Goal: Information Seeking & Learning: Learn about a topic

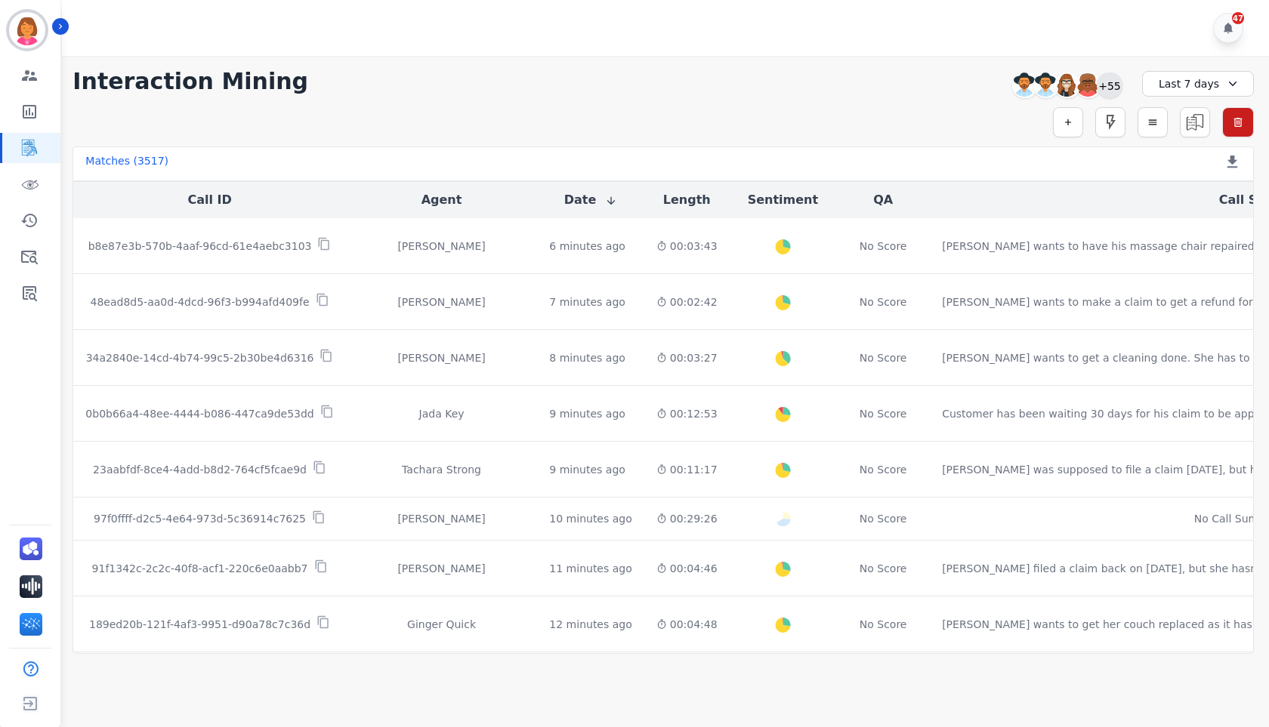
click at [1112, 79] on div "+55" at bounding box center [1110, 86] width 26 height 26
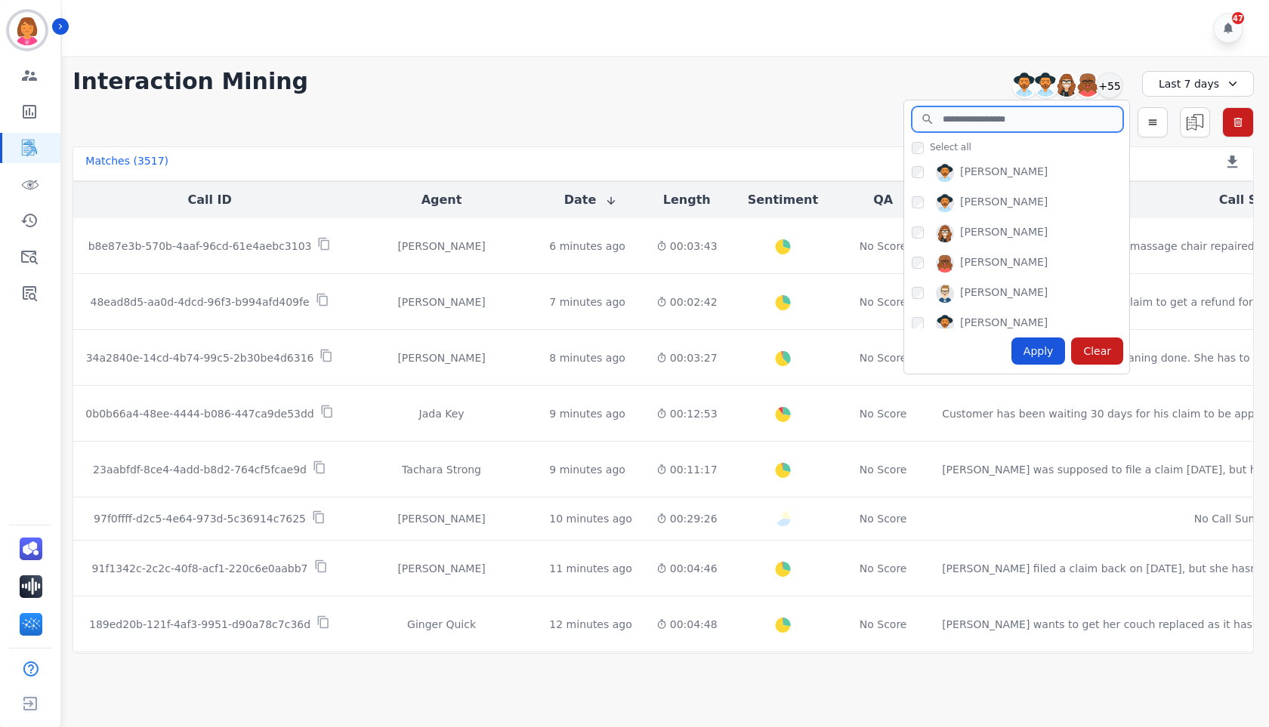
click at [1029, 125] on input "search" at bounding box center [1018, 120] width 212 height 26
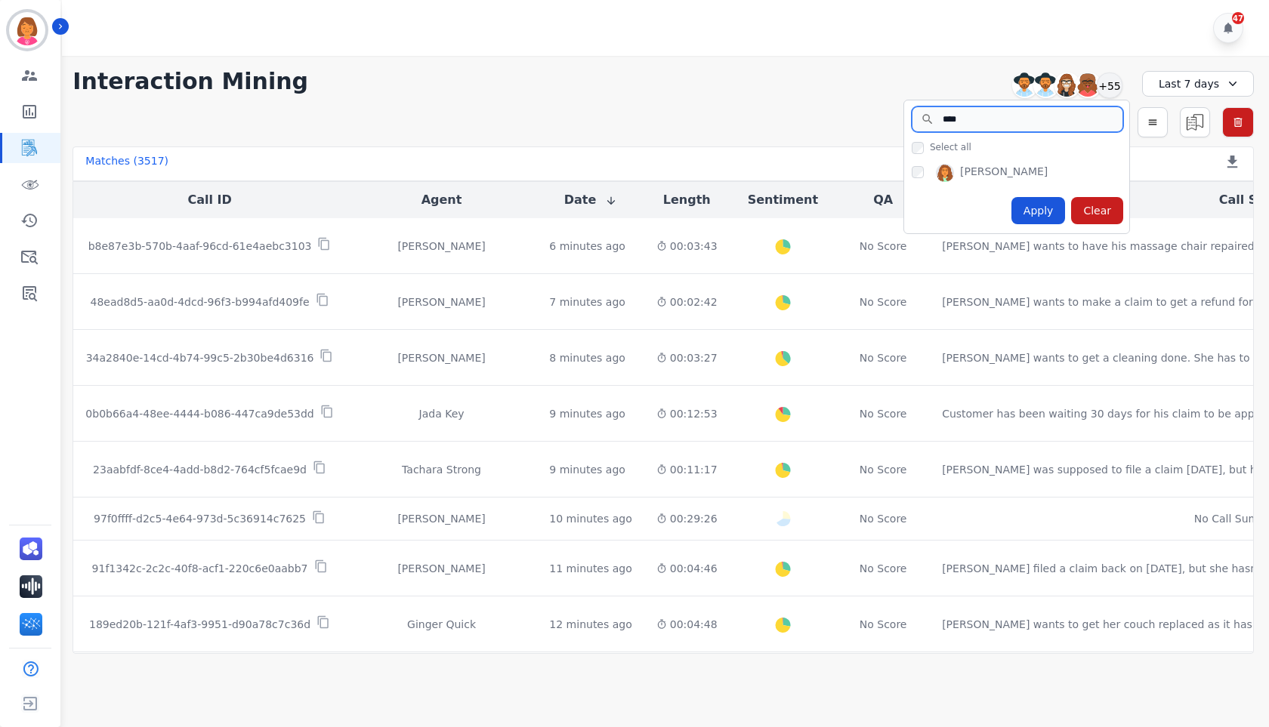
type input "****"
click at [1028, 172] on div "DeShawn Surabian" at bounding box center [1004, 173] width 88 height 18
click at [1051, 214] on div "Apply" at bounding box center [1038, 210] width 54 height 27
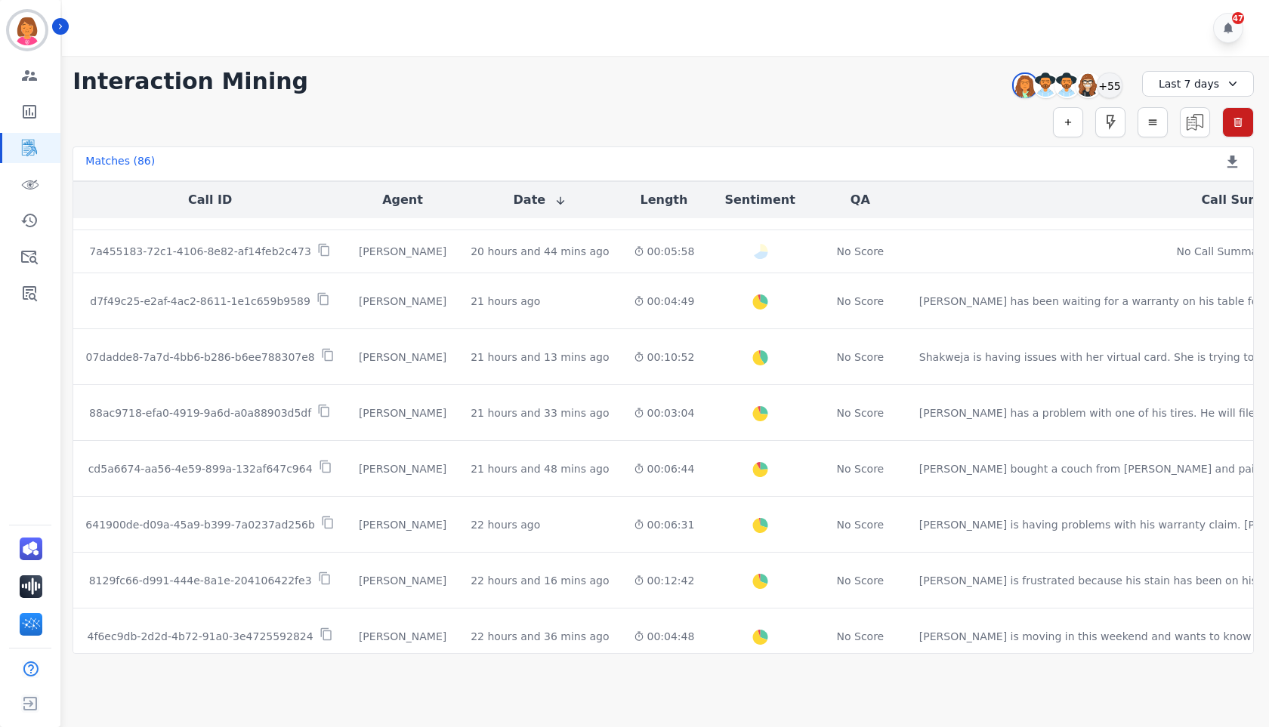
scroll to position [604, 0]
click at [1074, 125] on button "button" at bounding box center [1068, 122] width 30 height 30
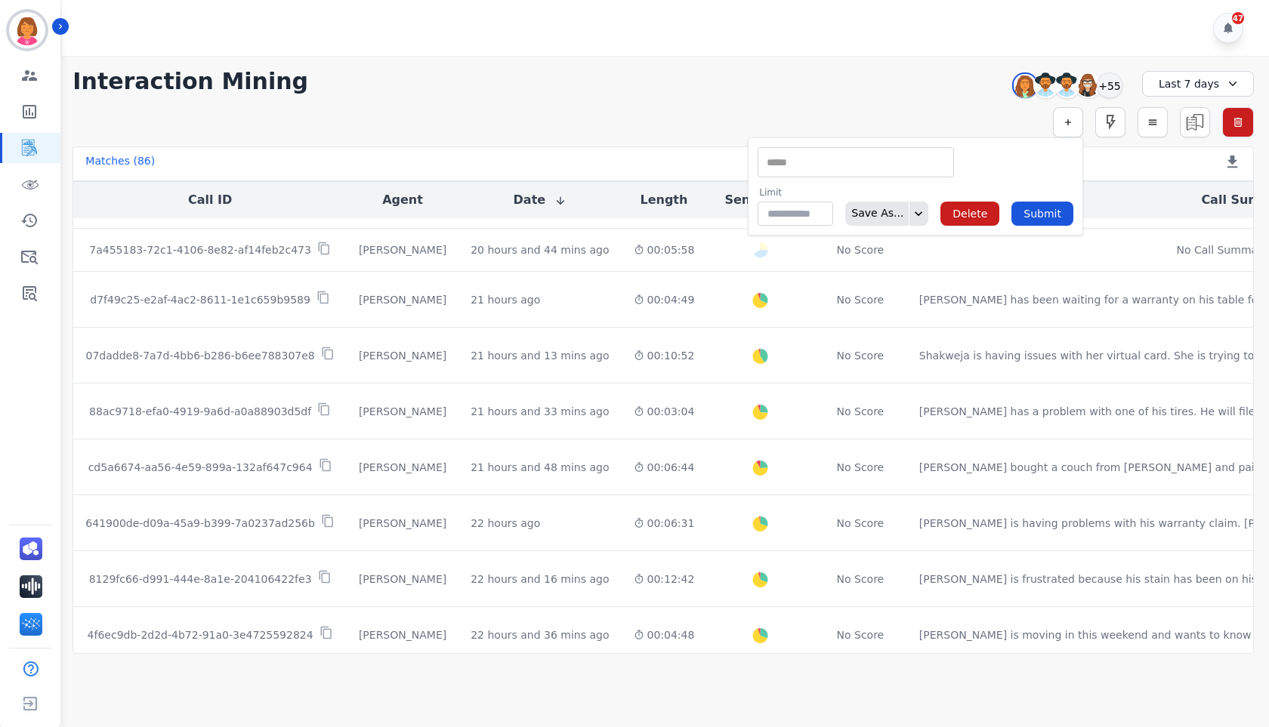
click at [883, 163] on input "selected options" at bounding box center [855, 163] width 189 height 16
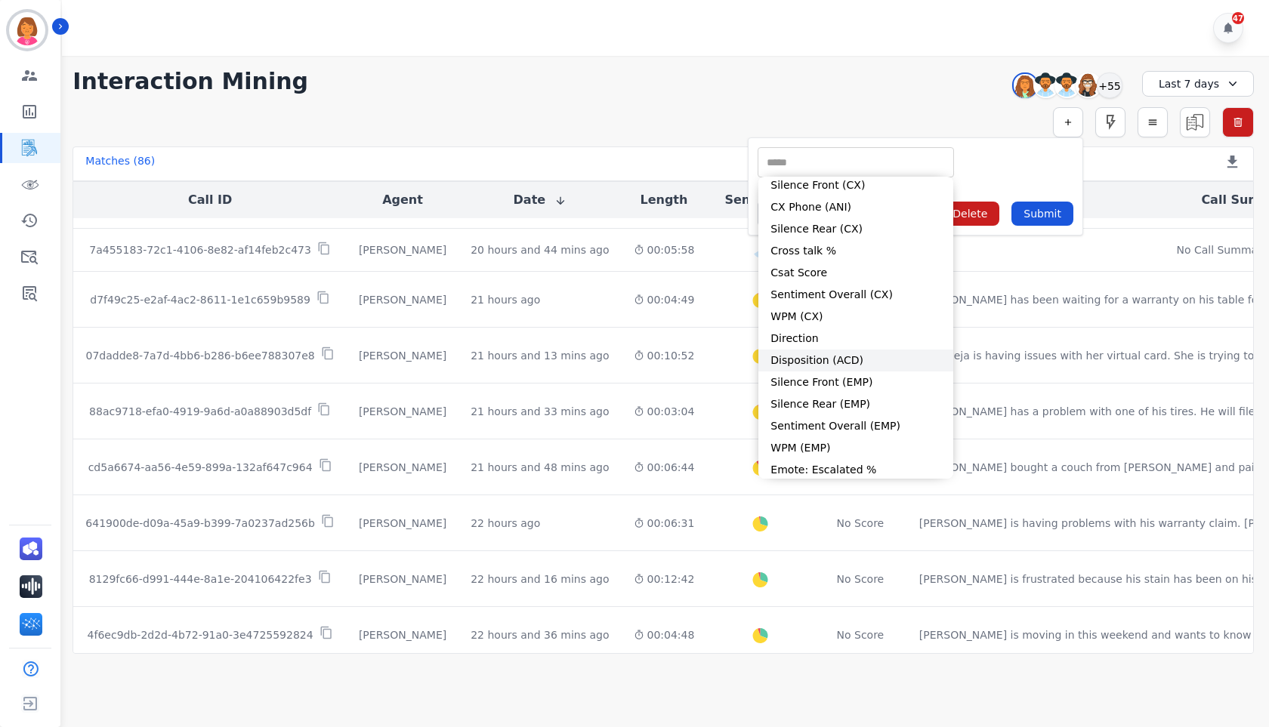
scroll to position [0, 0]
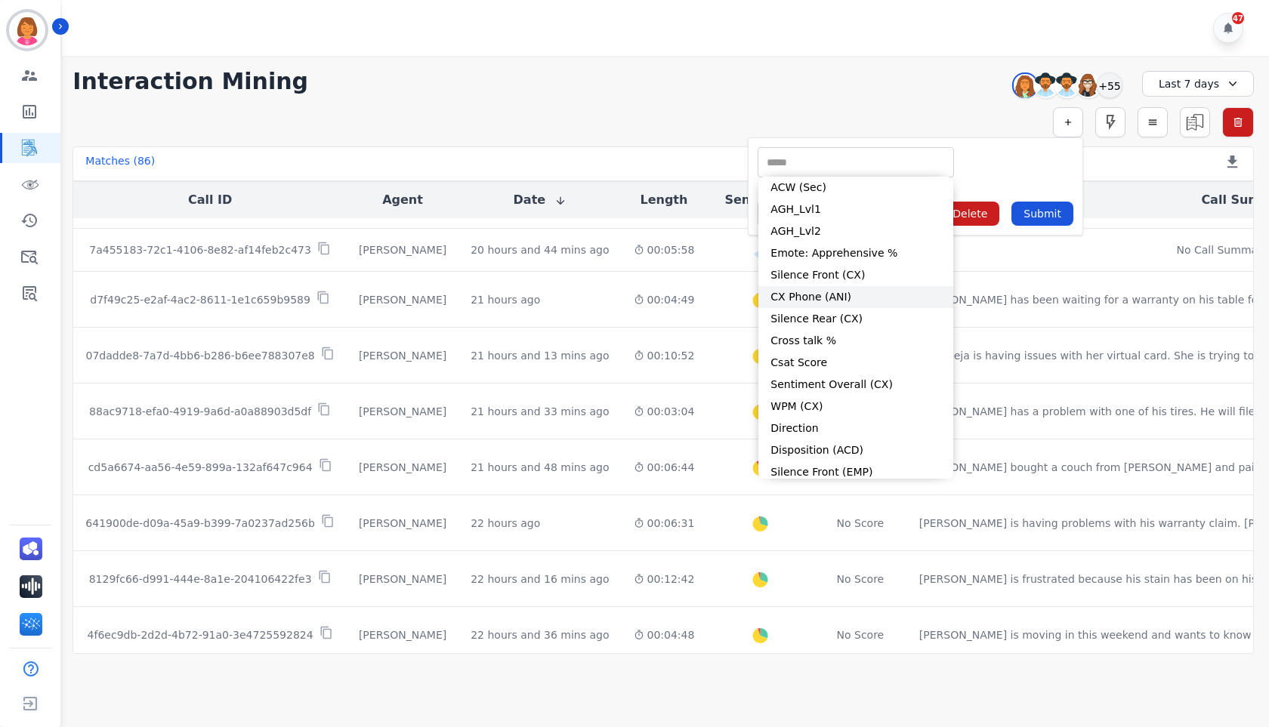
click at [849, 300] on li "CX Phone (ANI)" at bounding box center [855, 297] width 195 height 22
type input "**********"
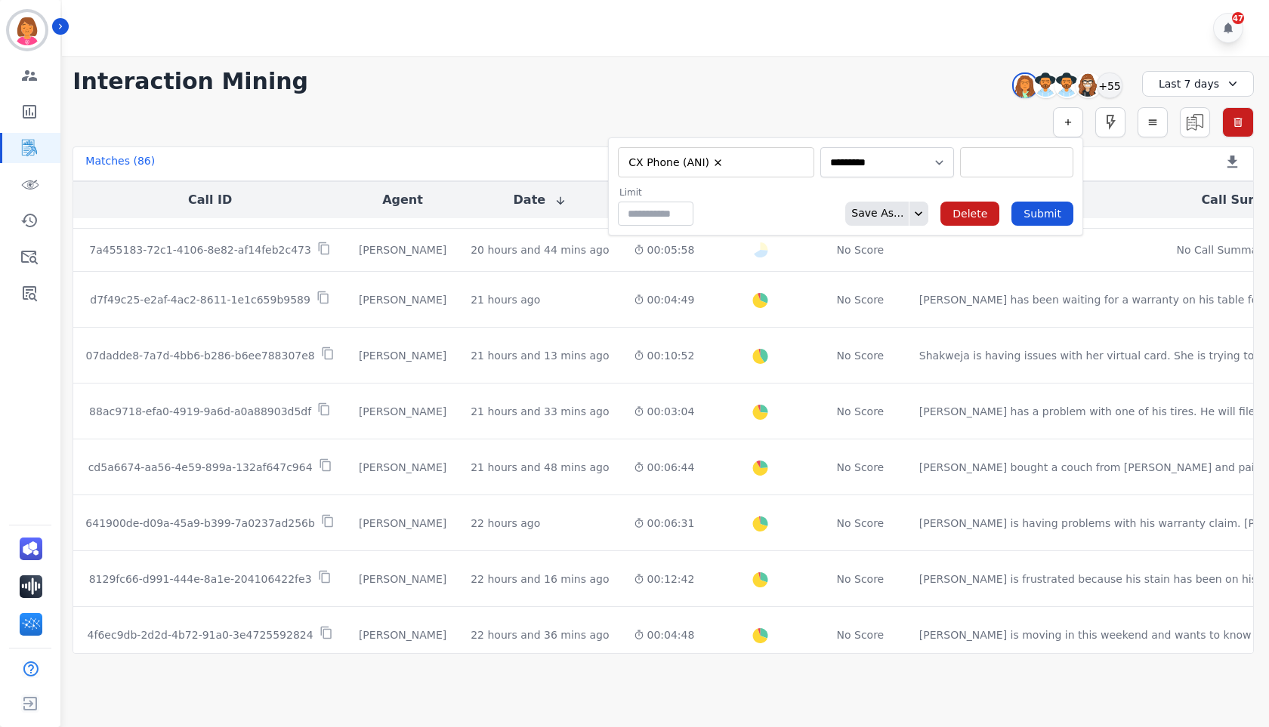
click at [999, 159] on input "selected options" at bounding box center [1017, 163] width 106 height 16
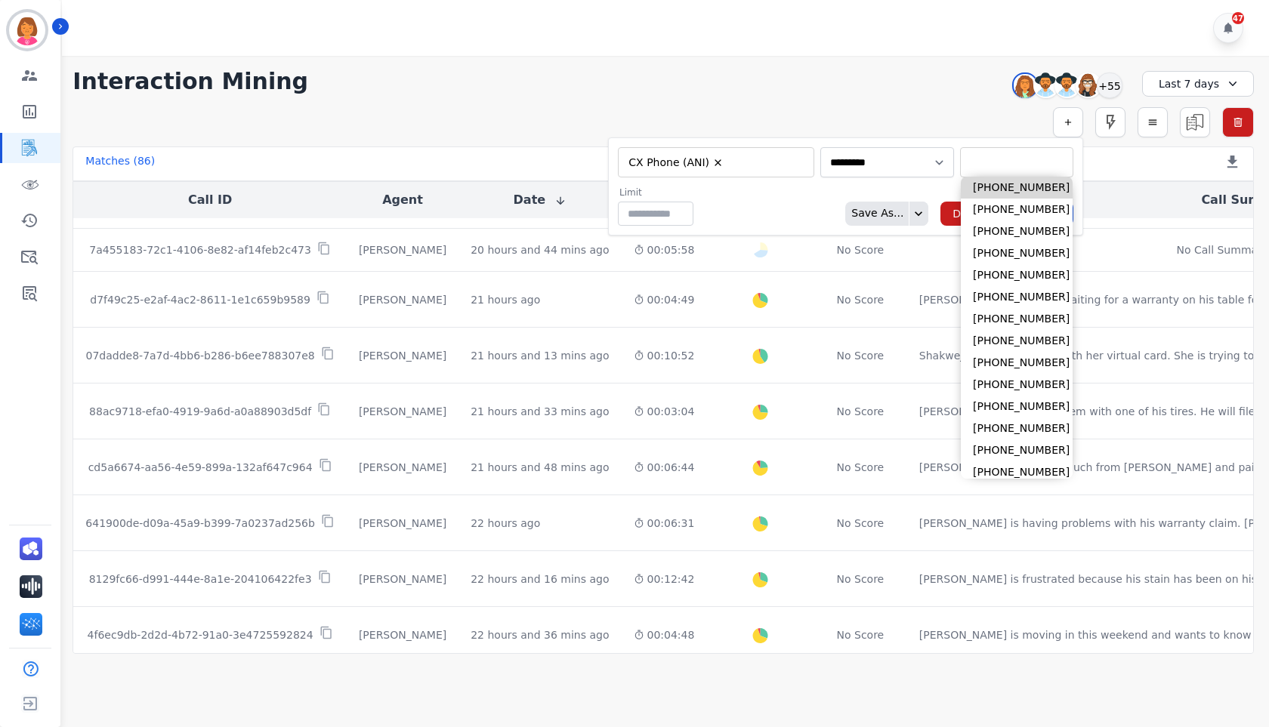
paste input "**********"
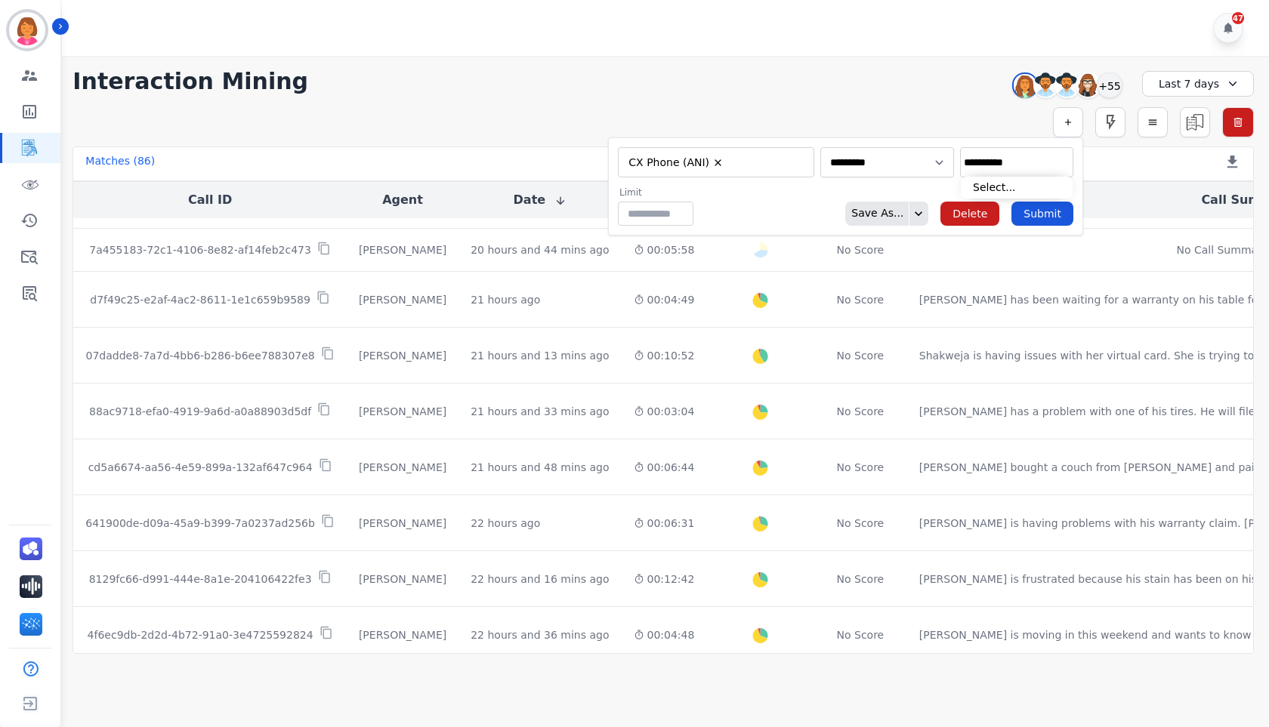
click at [1054, 165] on input "**********" at bounding box center [1017, 163] width 106 height 16
type input "**********"
click at [12, 24] on img "Sidebar" at bounding box center [27, 30] width 36 height 36
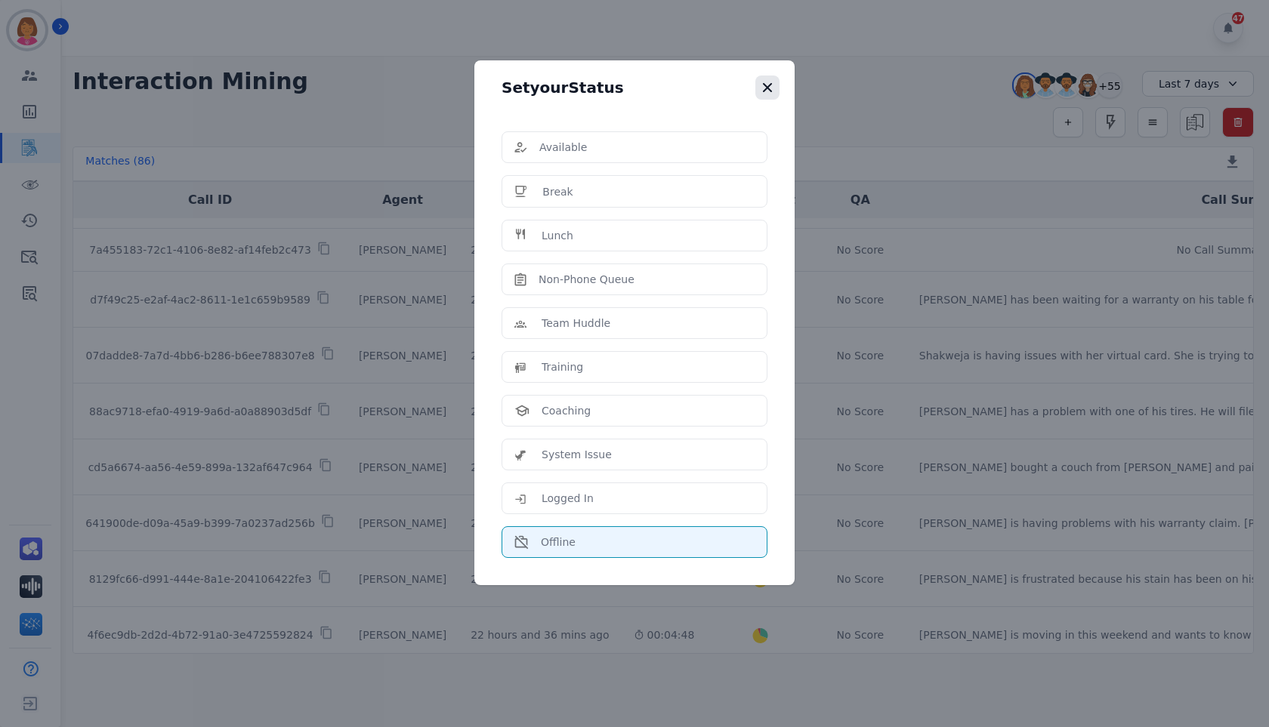
click at [767, 86] on icon "button" at bounding box center [767, 87] width 15 height 15
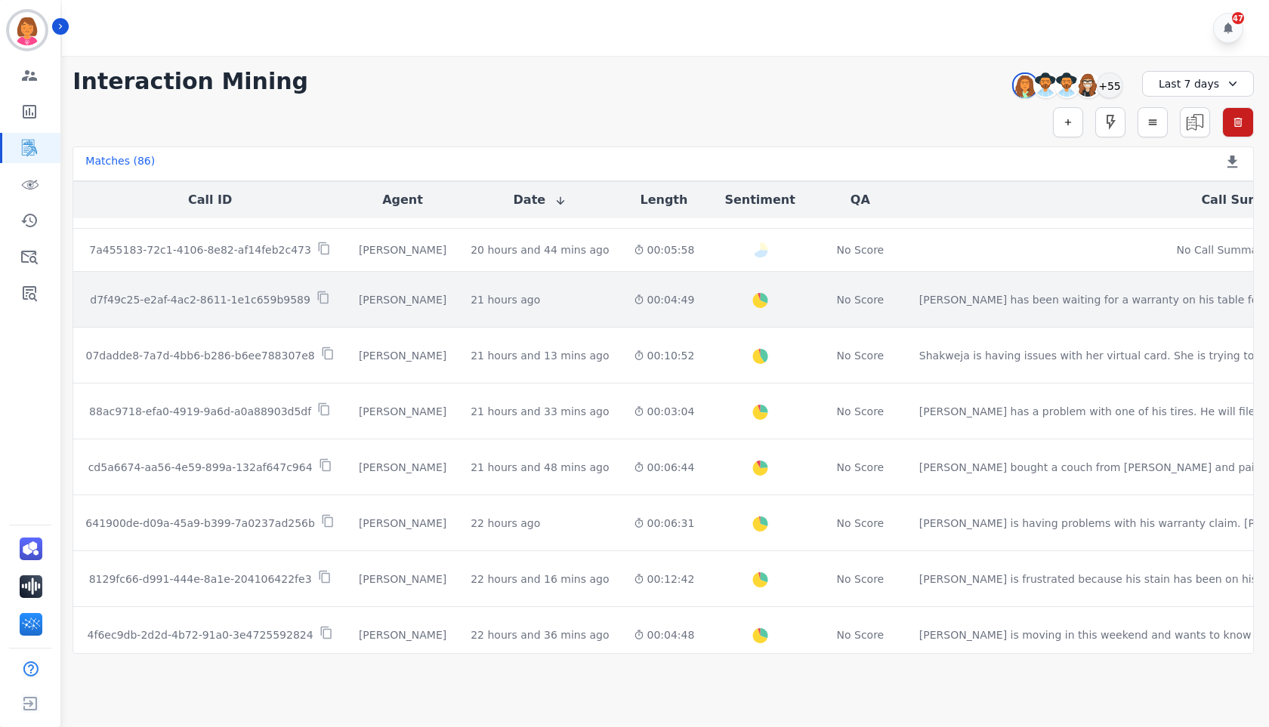
scroll to position [739, 0]
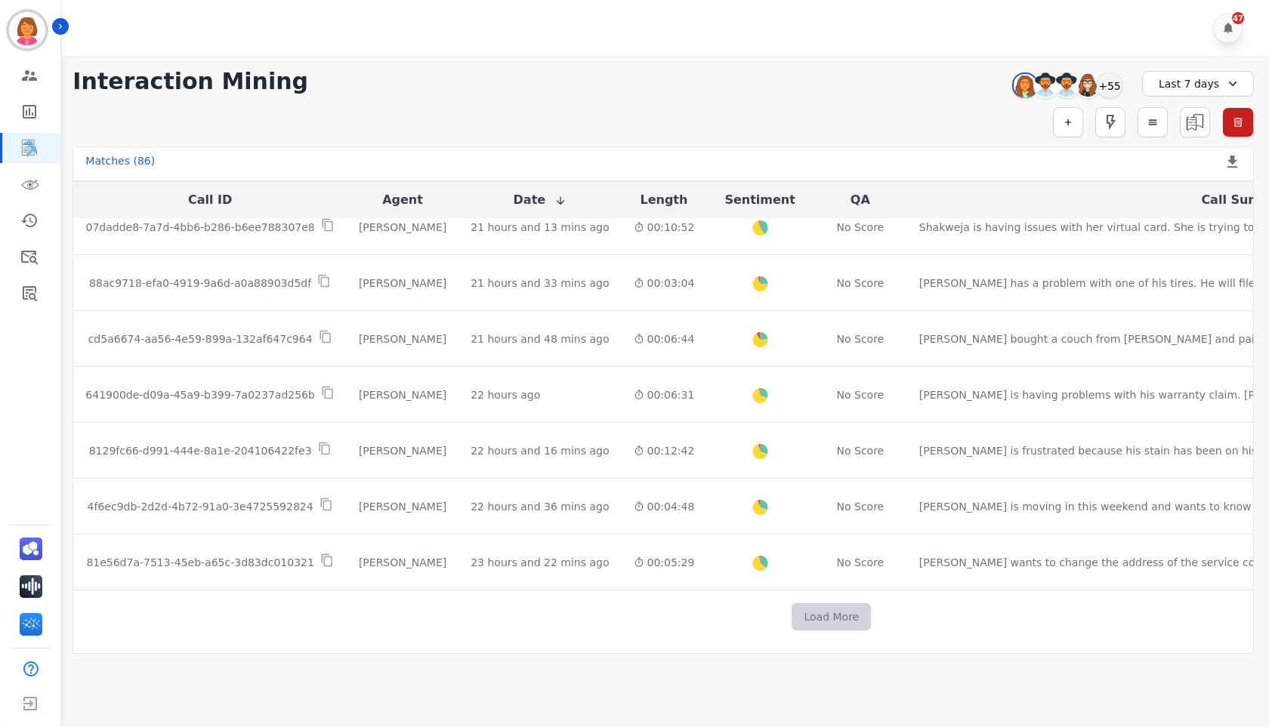
click at [792, 619] on button "Load More" at bounding box center [831, 617] width 79 height 27
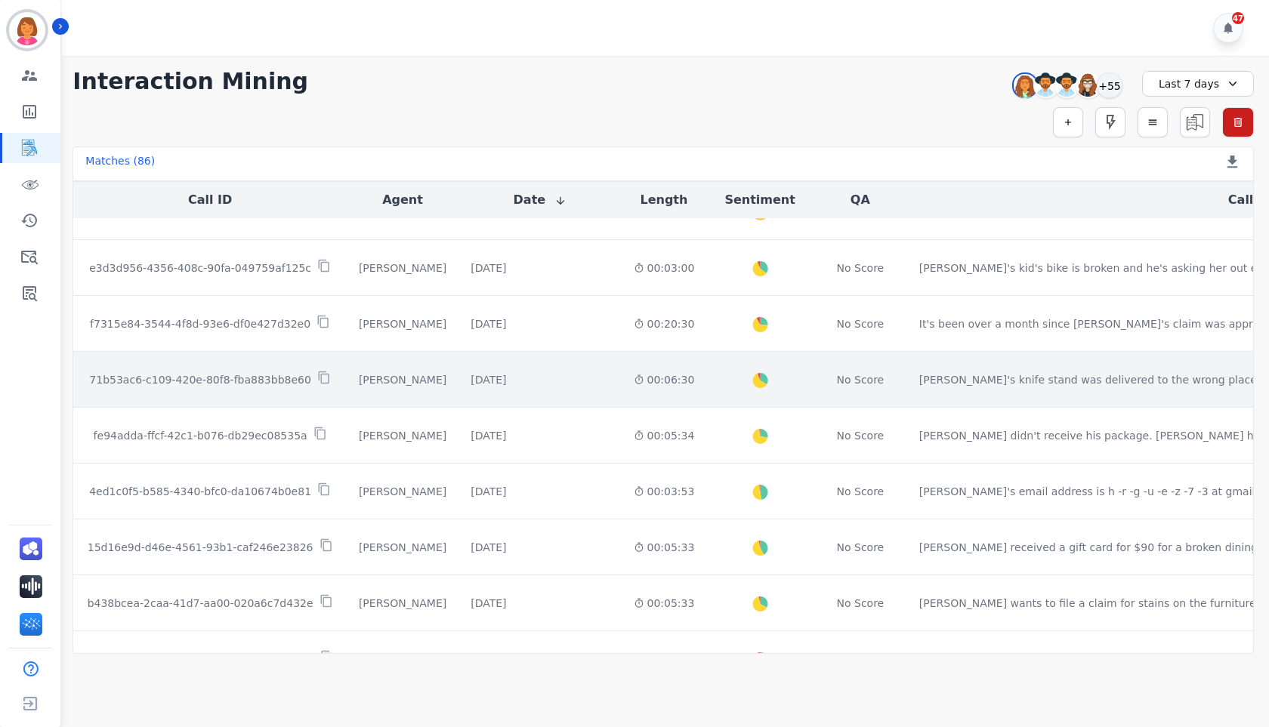
scroll to position [1857, 0]
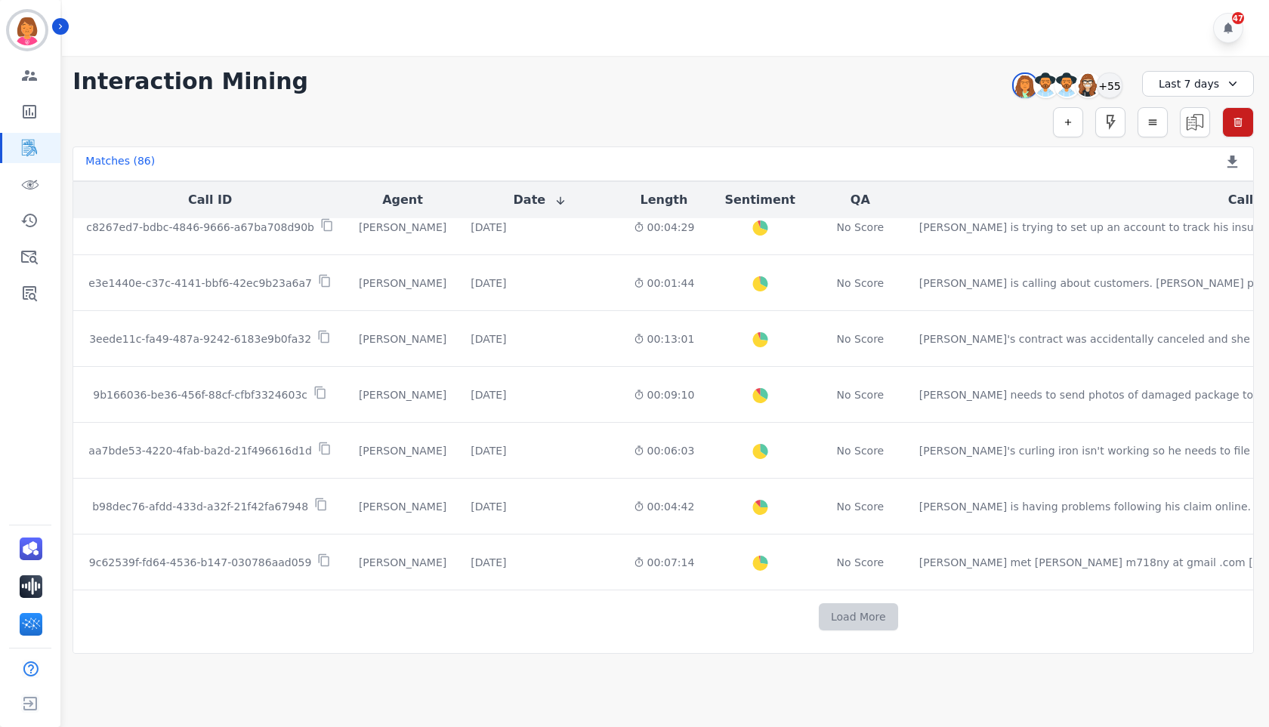
click at [819, 621] on button "Load More" at bounding box center [858, 617] width 79 height 27
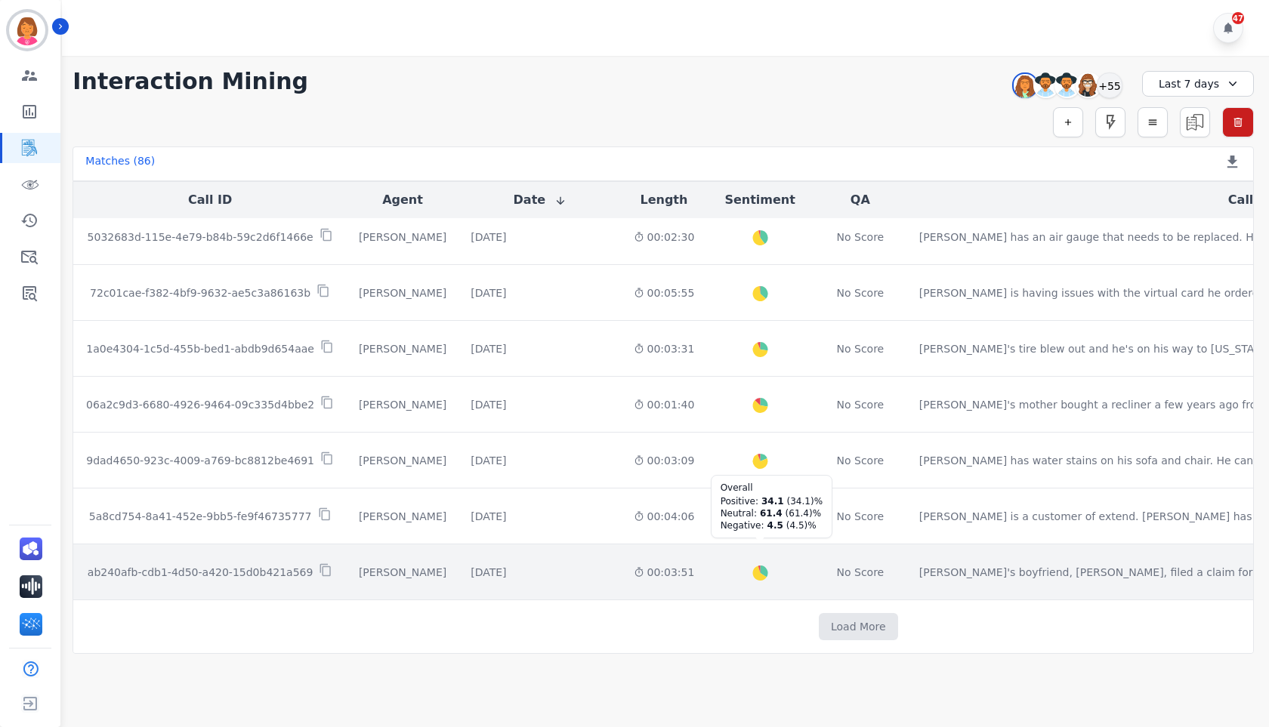
scroll to position [2965, 0]
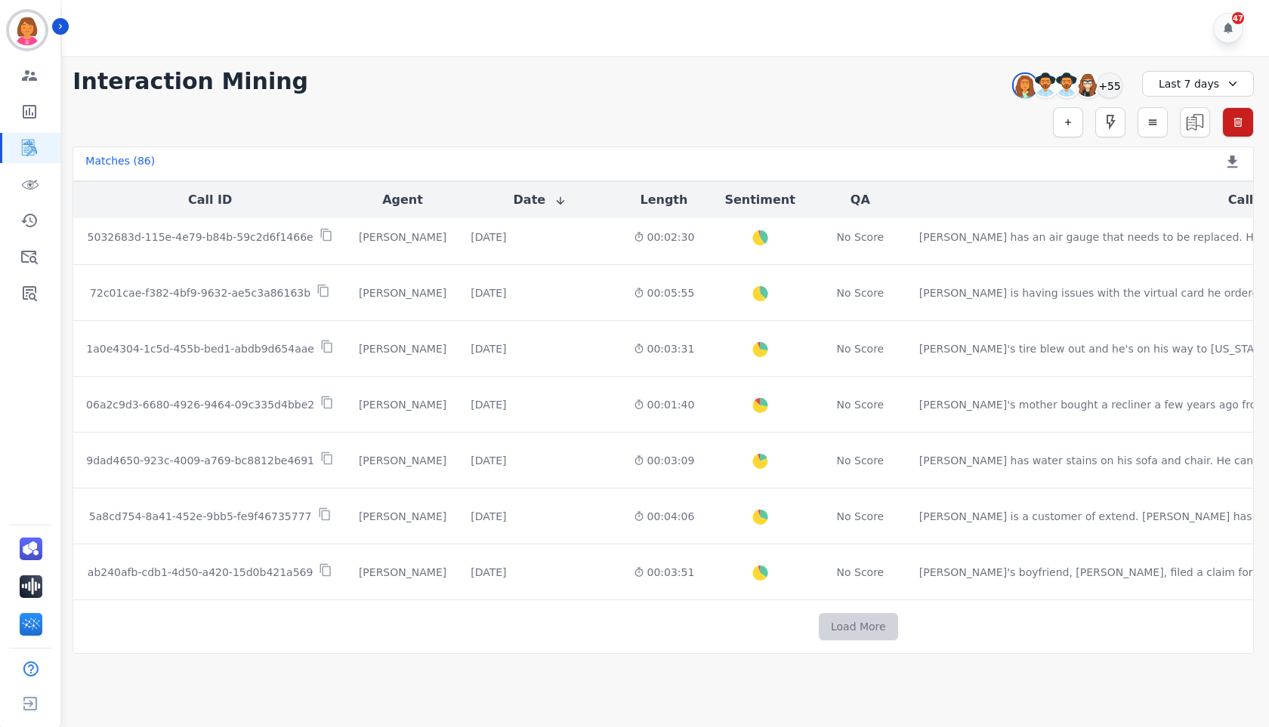
click at [819, 615] on button "Load More" at bounding box center [858, 626] width 79 height 27
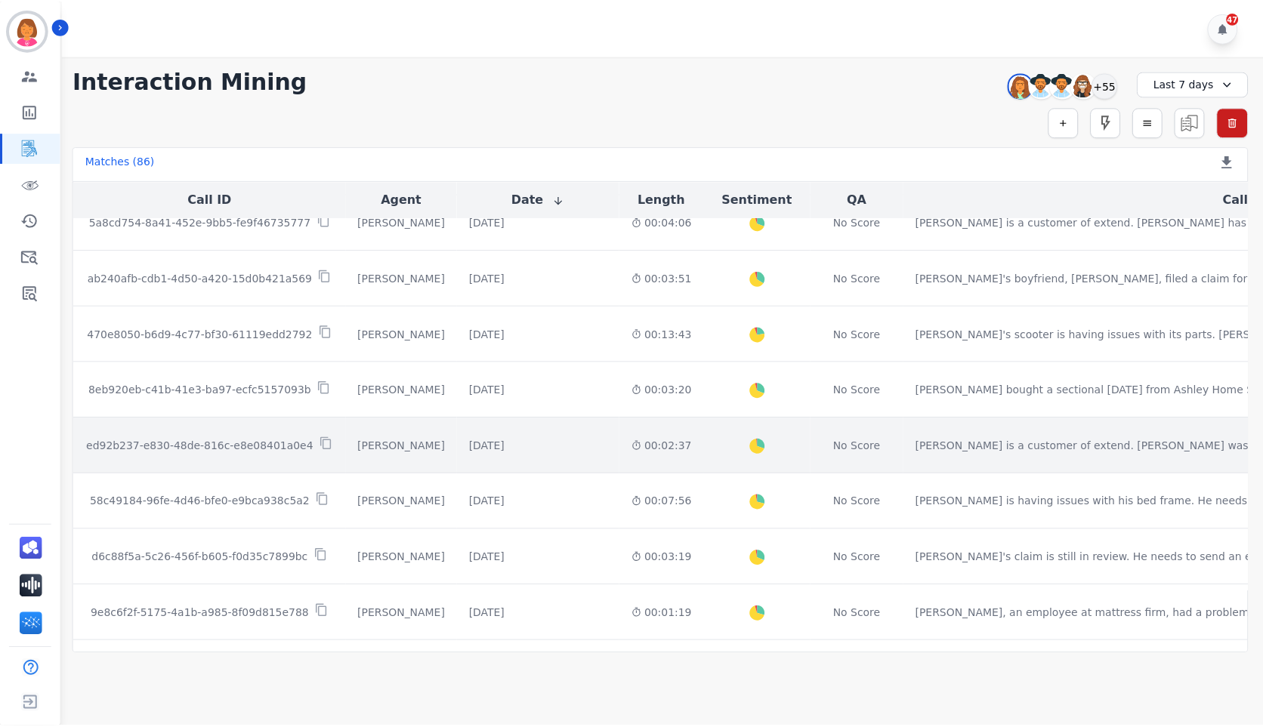
scroll to position [3342, 0]
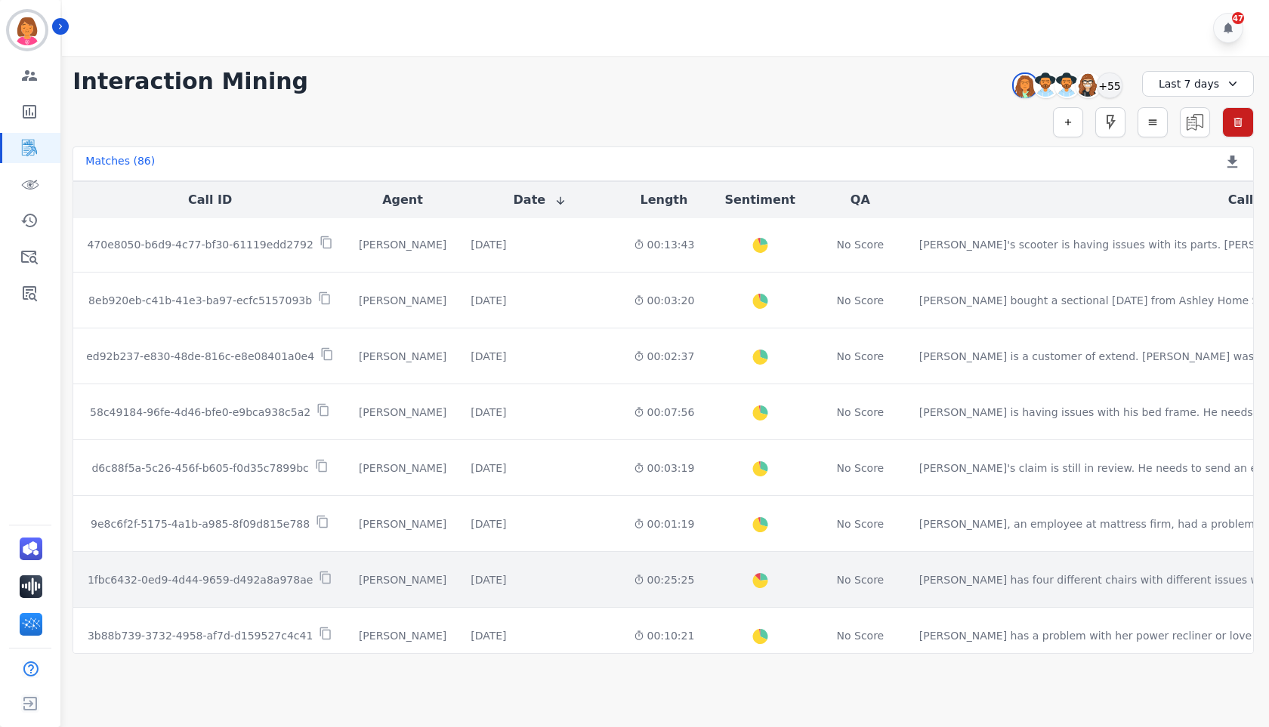
click at [622, 584] on td "00:25:25" at bounding box center [664, 580] width 85 height 56
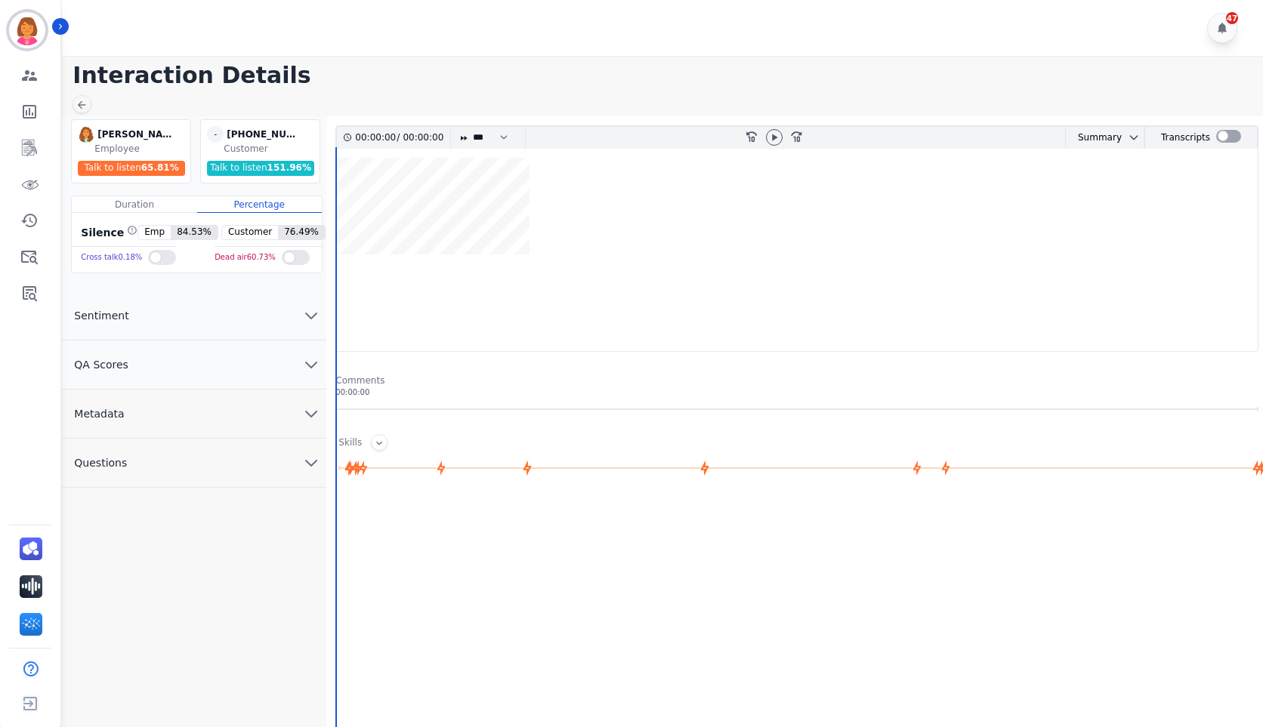
click at [310, 462] on icon "chevron down" at bounding box center [311, 463] width 18 height 18
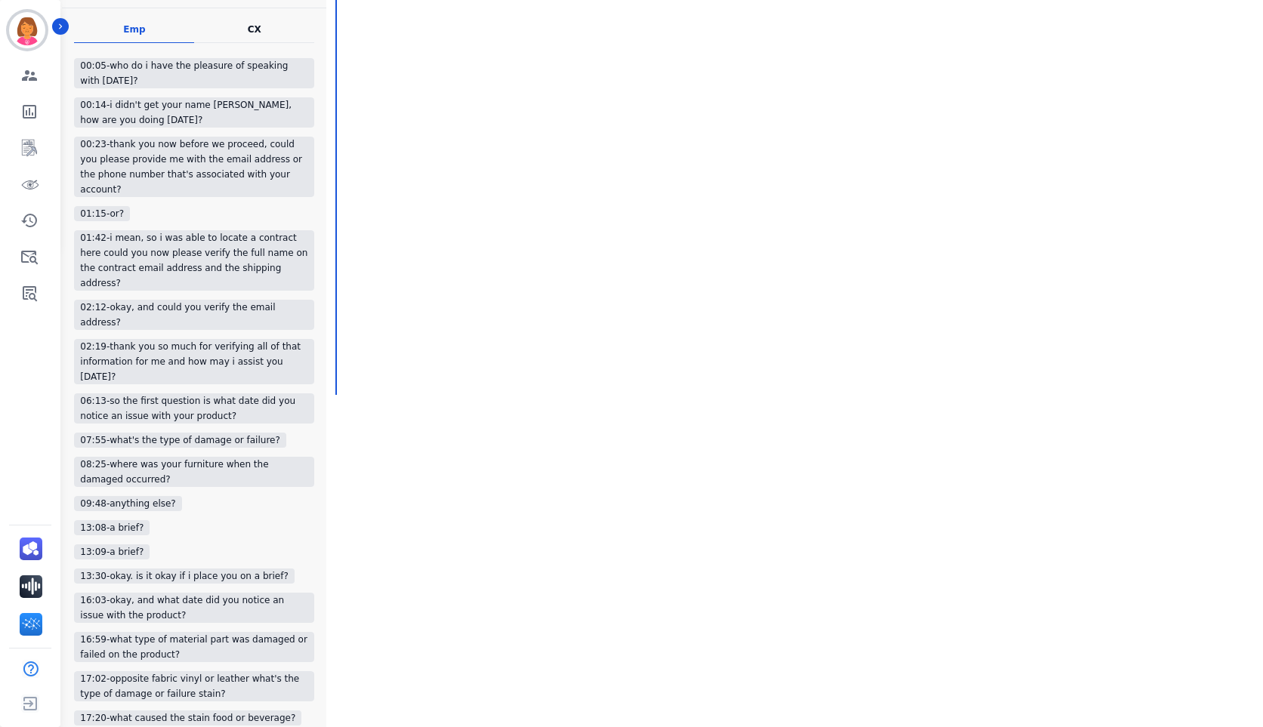
scroll to position [453, 0]
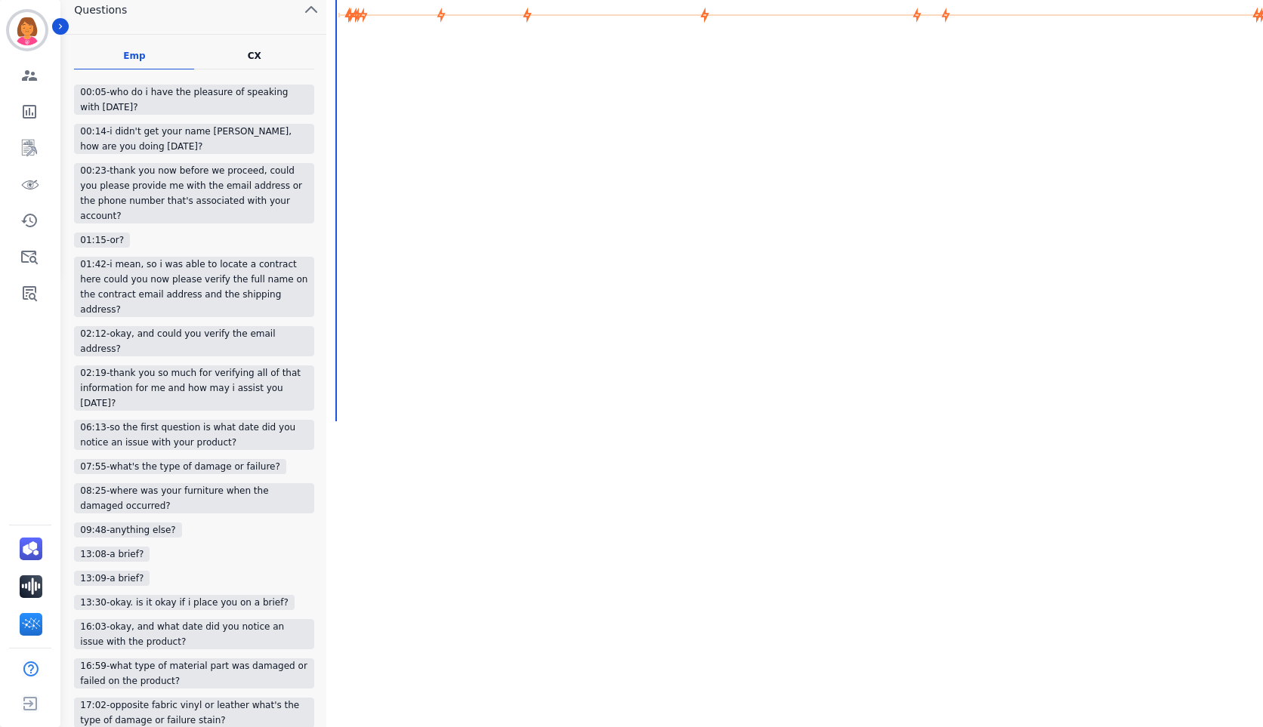
click at [222, 420] on div "06:13-so the first question is what date did you notice an issue with your prod…" at bounding box center [194, 435] width 240 height 30
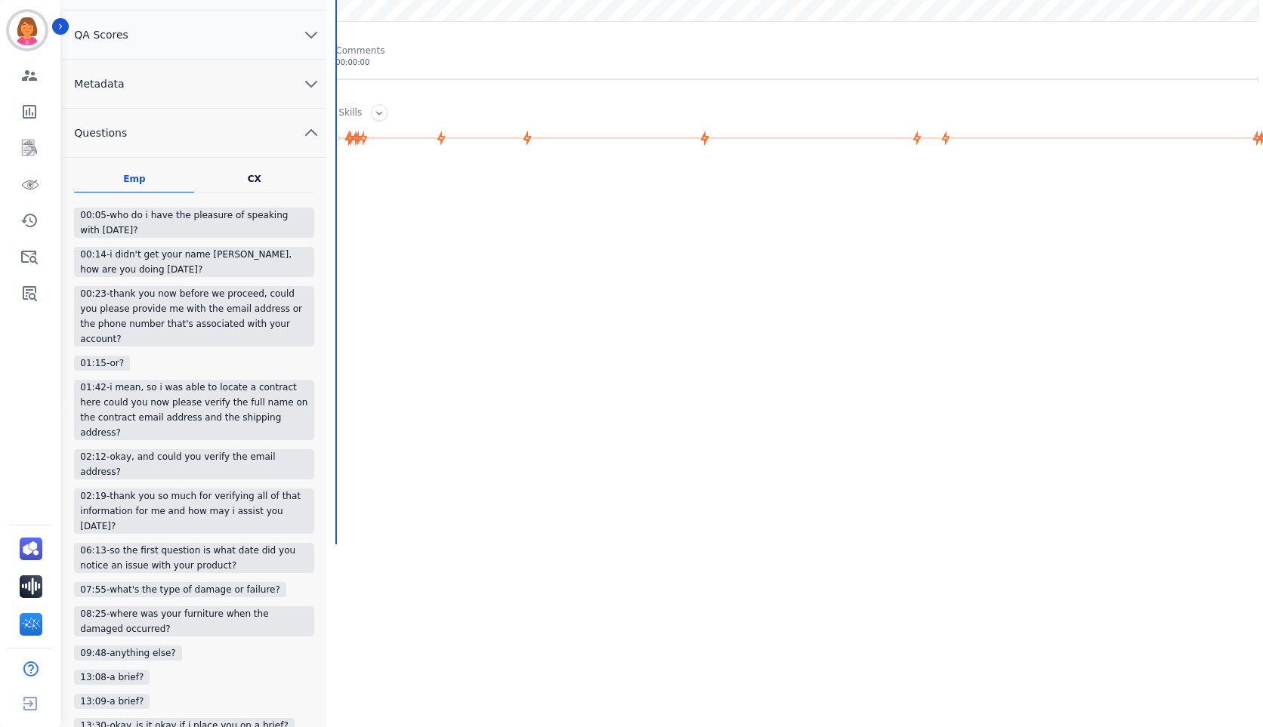
scroll to position [0, 0]
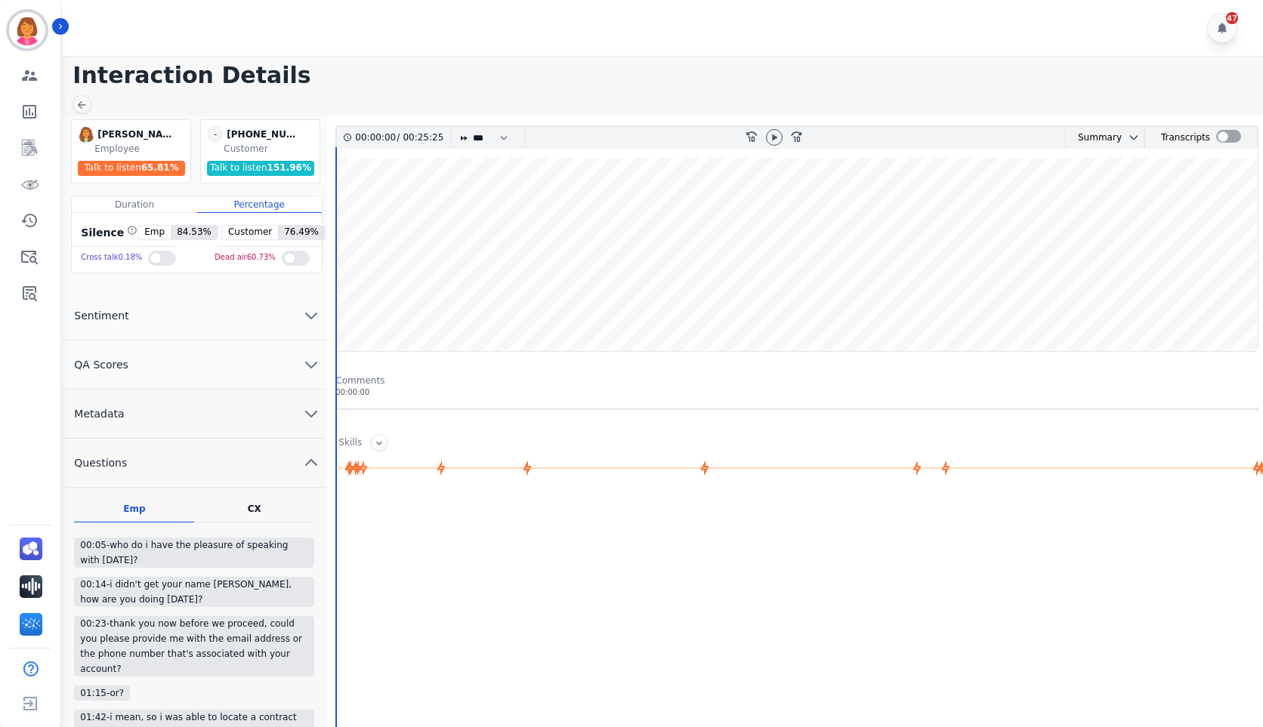
click at [714, 291] on wave at bounding box center [797, 254] width 922 height 193
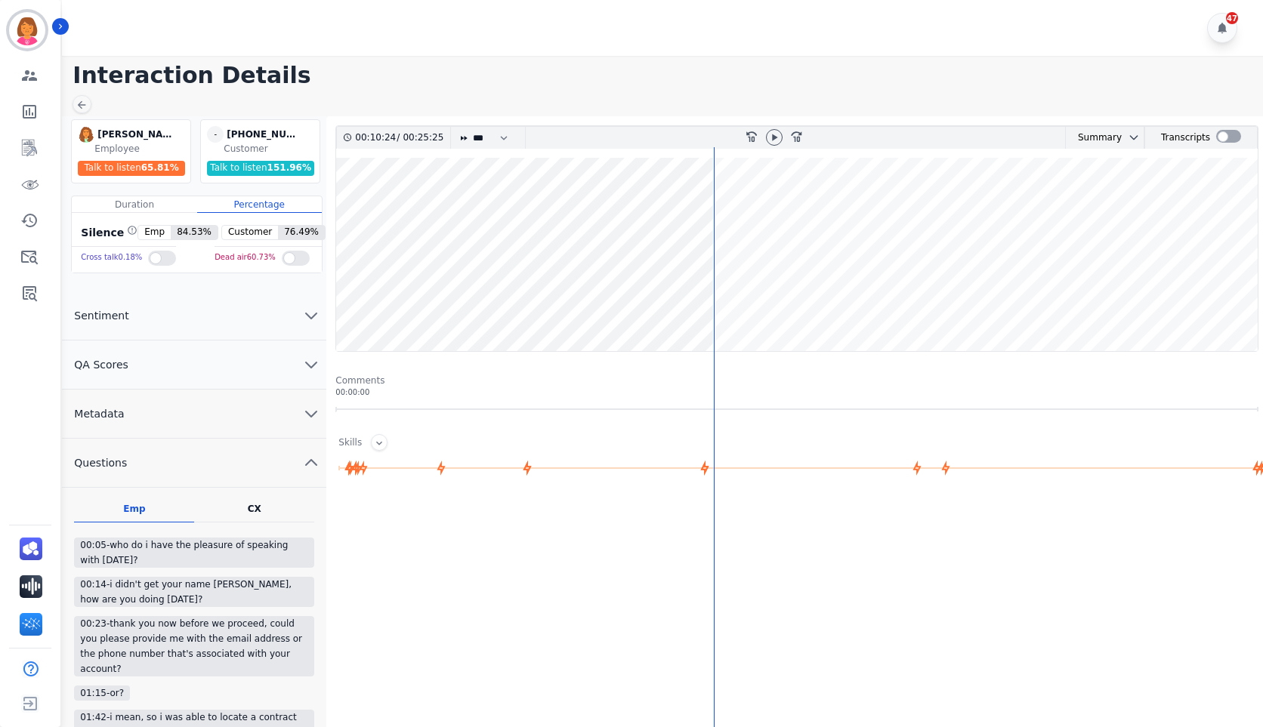
click at [637, 295] on wave at bounding box center [797, 254] width 922 height 193
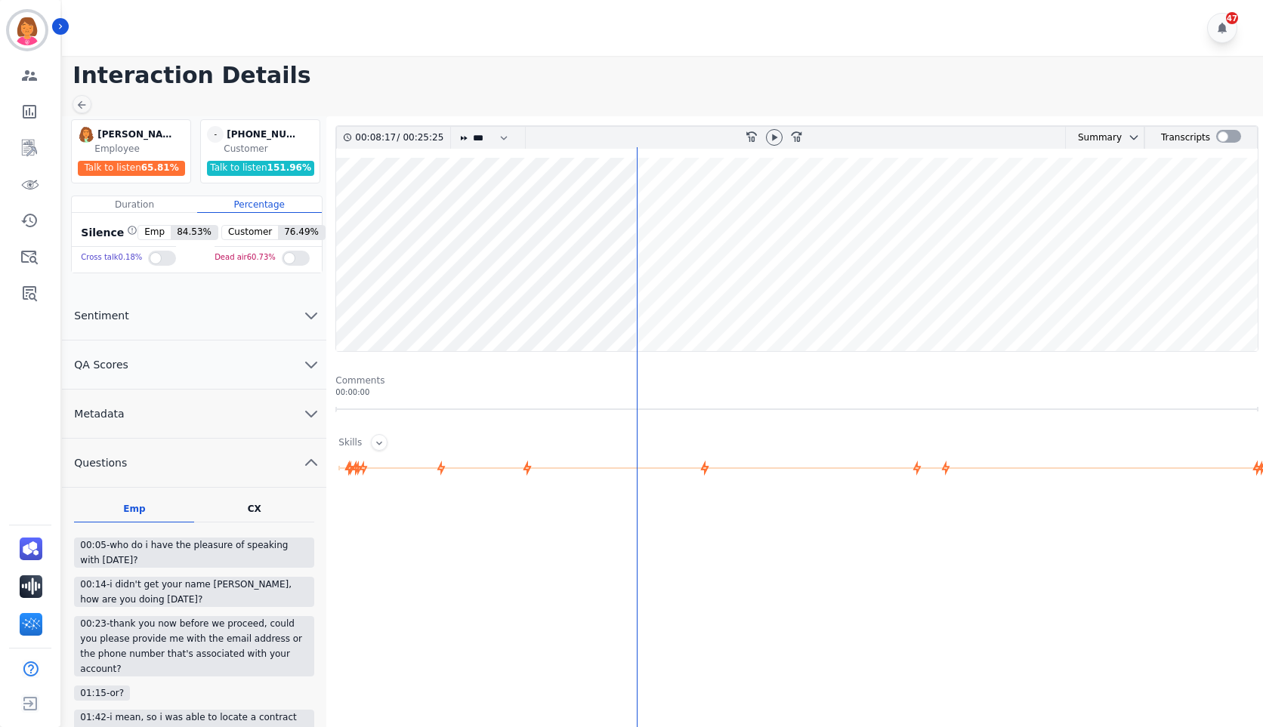
click at [587, 305] on wave at bounding box center [797, 254] width 922 height 193
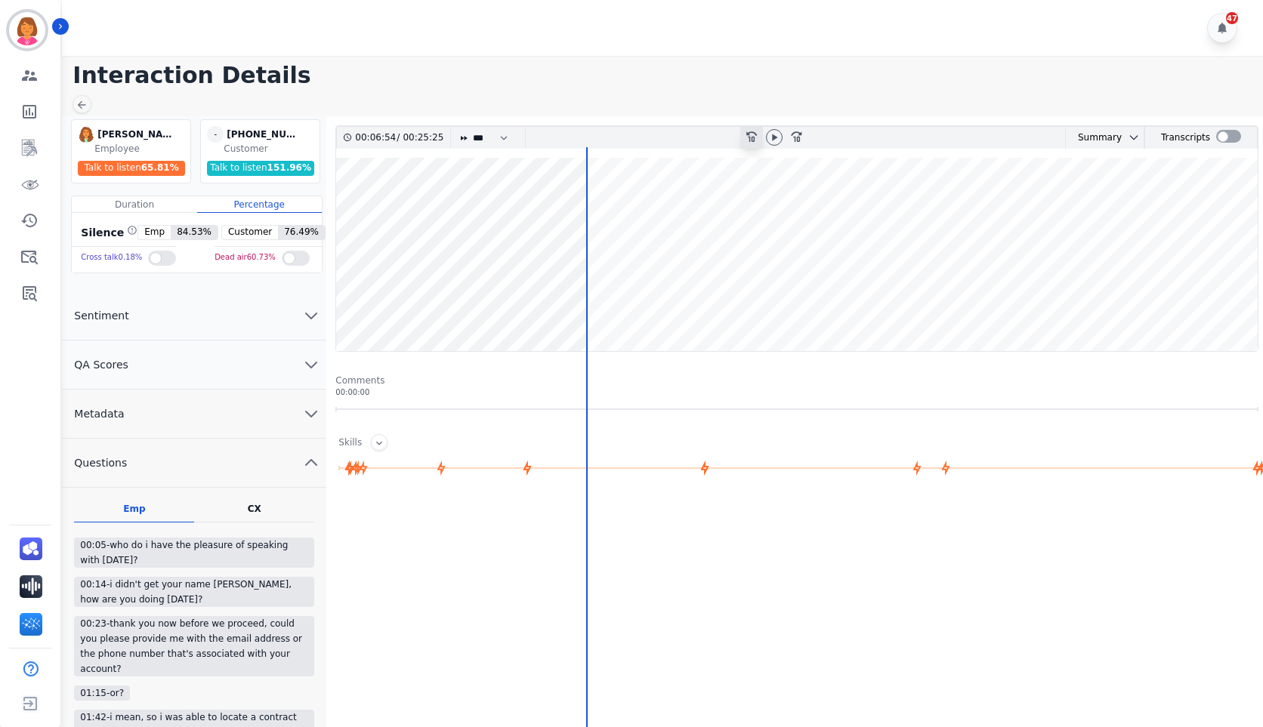
click at [756, 147] on div "rewind-10" at bounding box center [751, 138] width 23 height 22
click at [754, 141] on icon at bounding box center [751, 137] width 11 height 11
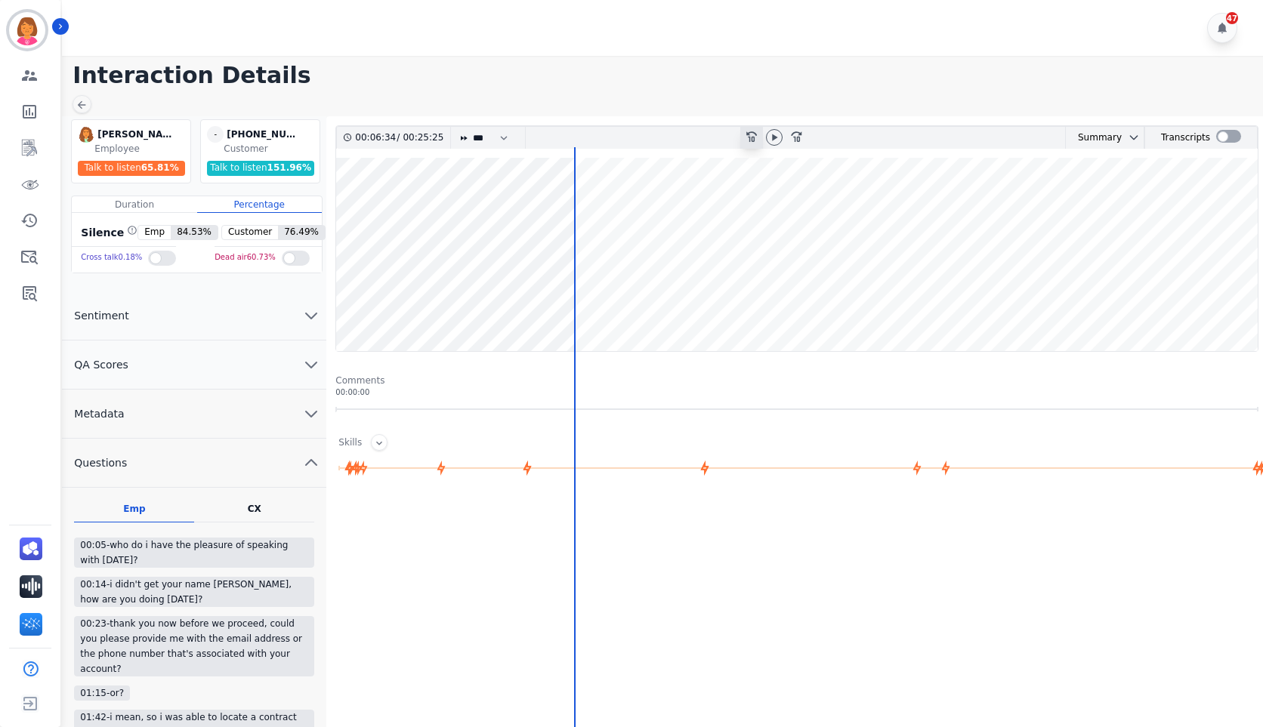
click at [754, 141] on icon at bounding box center [751, 137] width 11 height 11
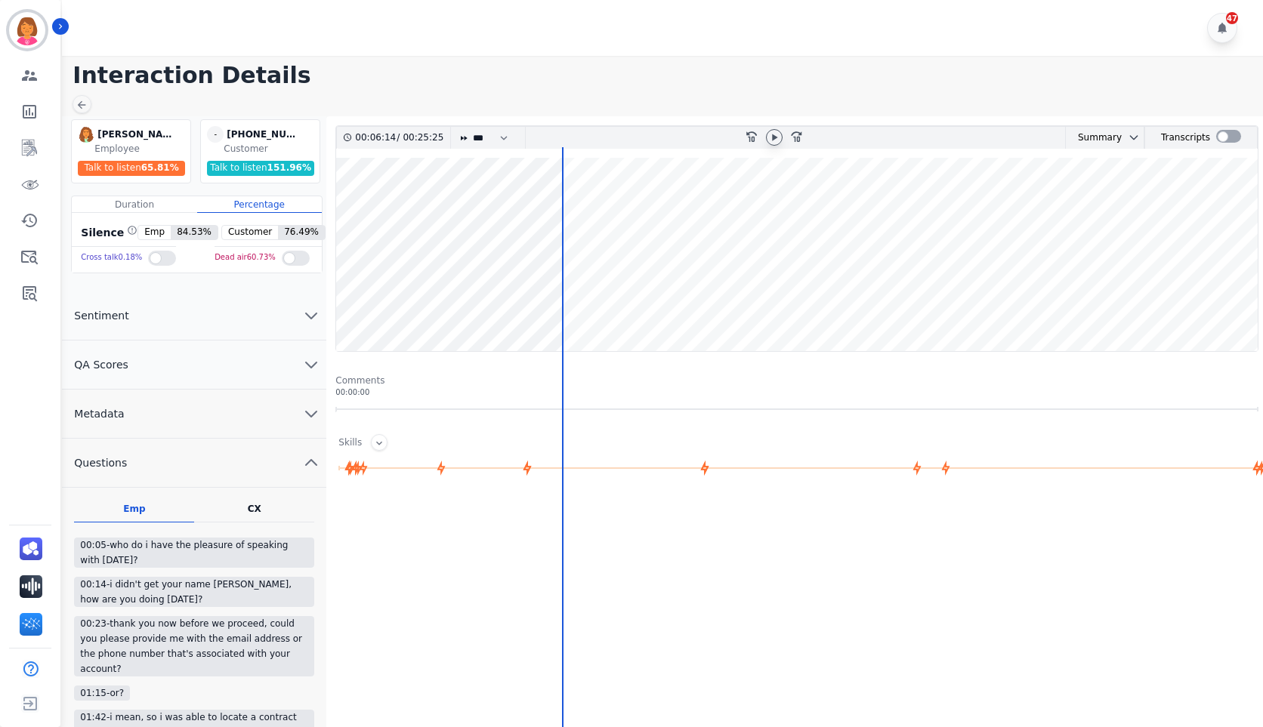
click at [777, 138] on icon at bounding box center [774, 137] width 5 height 7
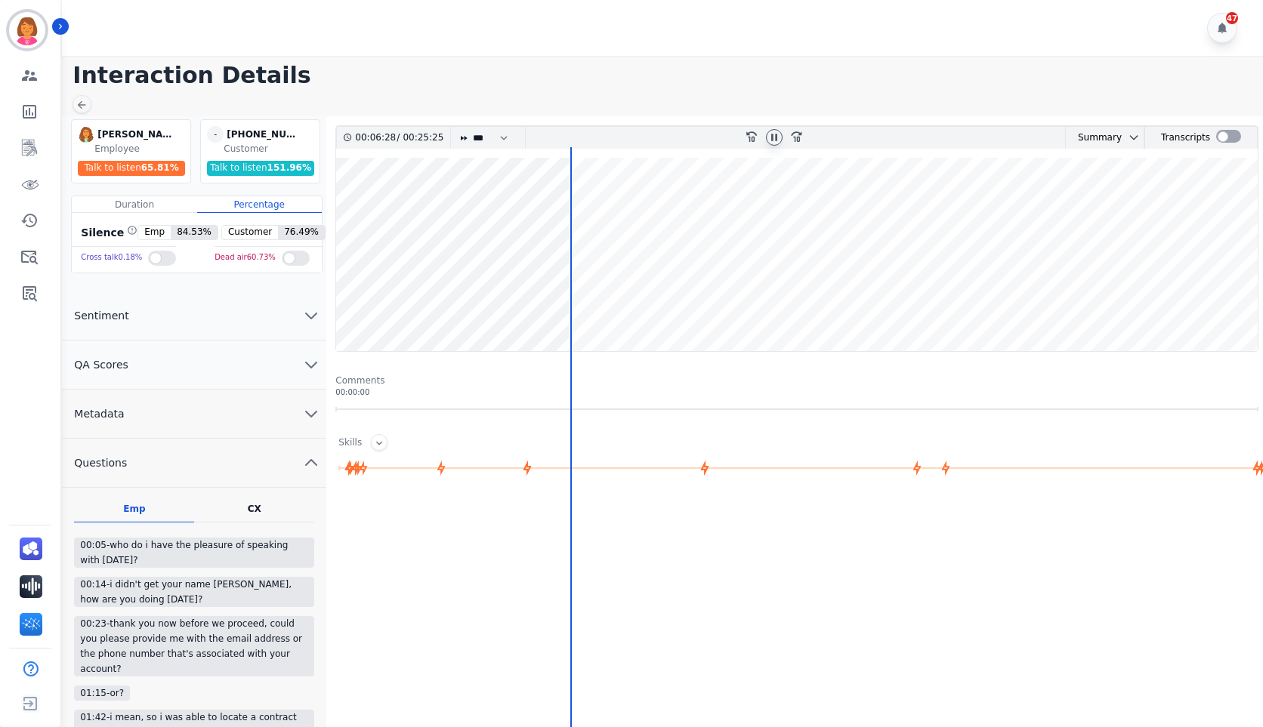
click at [777, 137] on icon at bounding box center [774, 137] width 6 height 7
click at [775, 142] on icon at bounding box center [774, 137] width 12 height 12
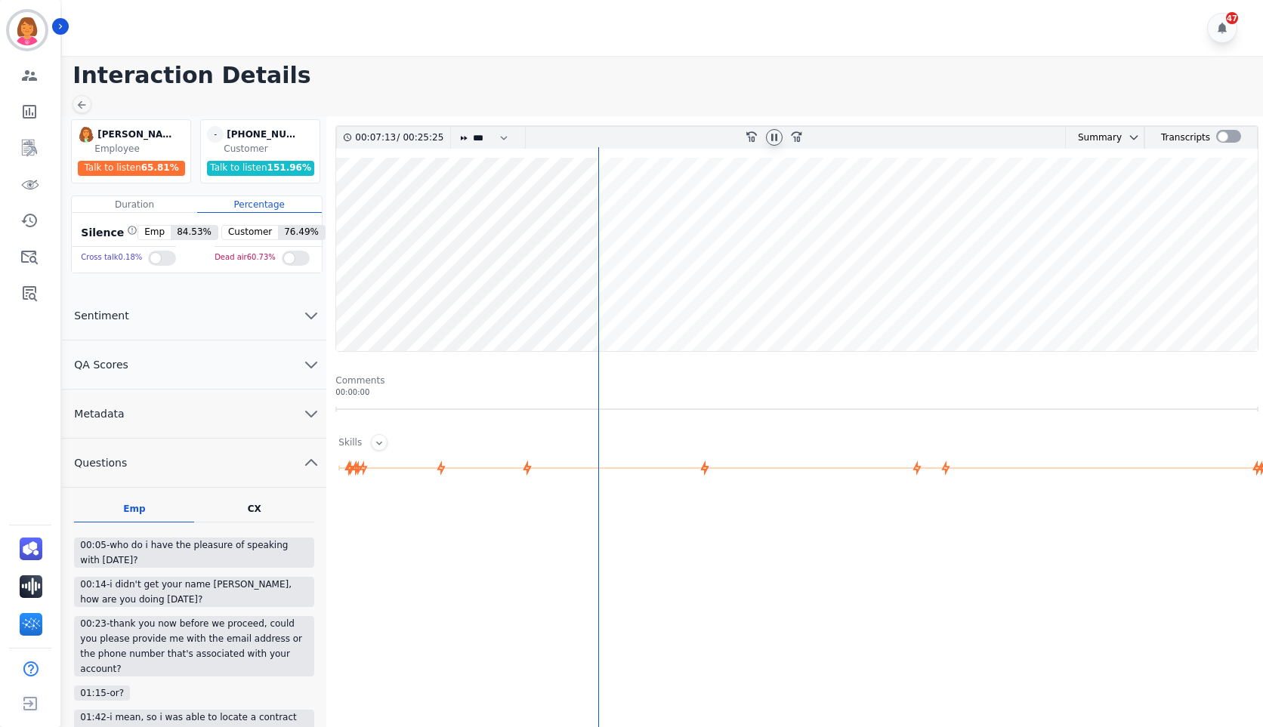
click at [776, 137] on icon at bounding box center [774, 137] width 6 height 7
click at [778, 137] on icon at bounding box center [774, 137] width 12 height 12
click at [755, 143] on div "rewind-10" at bounding box center [751, 138] width 23 height 22
click at [777, 140] on icon at bounding box center [774, 137] width 6 height 7
click at [770, 139] on icon at bounding box center [774, 137] width 12 height 12
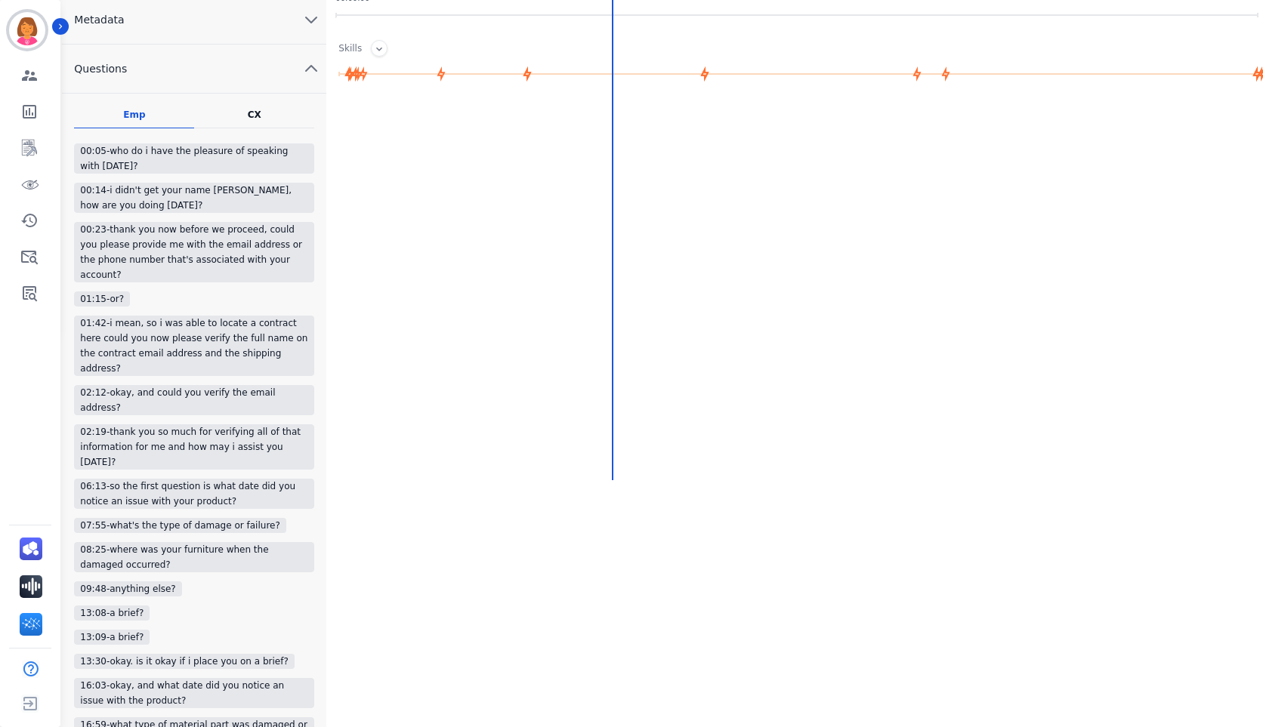
scroll to position [76, 0]
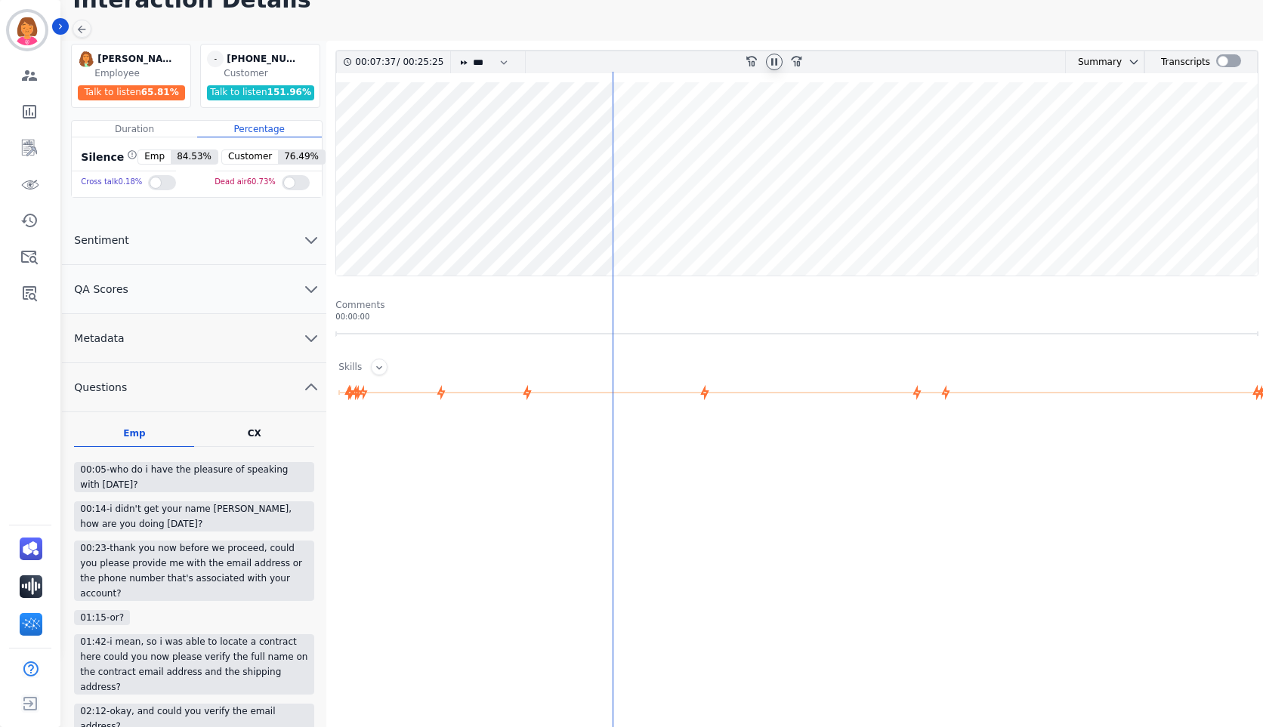
drag, startPoint x: 774, startPoint y: 131, endPoint x: 782, endPoint y: 131, distance: 7.6
click at [782, 131] on wave at bounding box center [797, 178] width 922 height 193
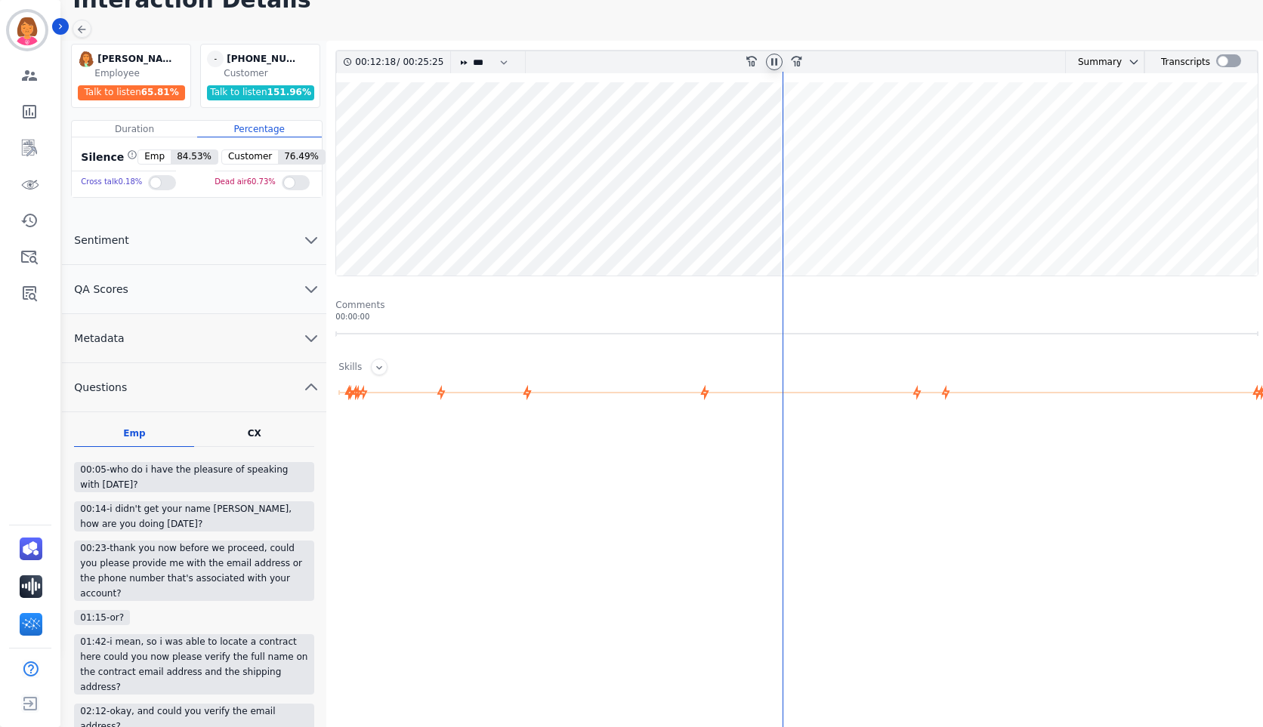
click at [817, 128] on wave at bounding box center [797, 178] width 922 height 193
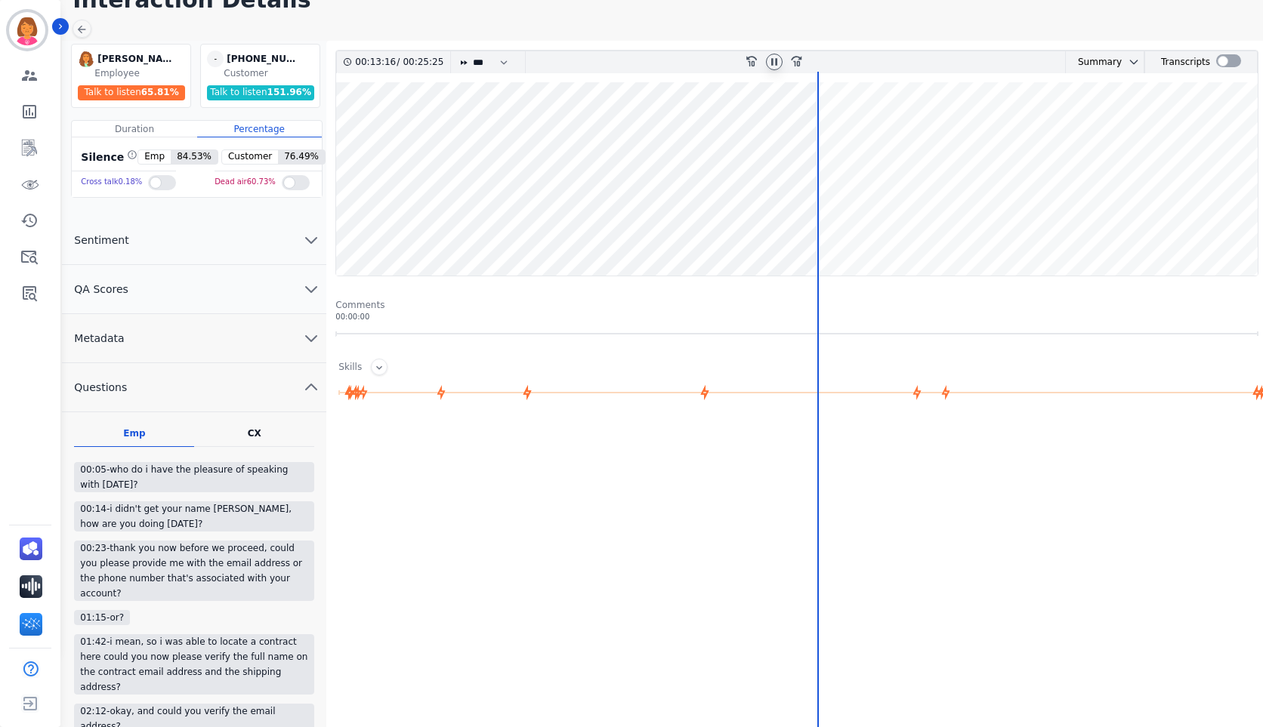
click at [817, 128] on div at bounding box center [818, 435] width 2 height 727
click at [841, 125] on wave at bounding box center [797, 178] width 922 height 193
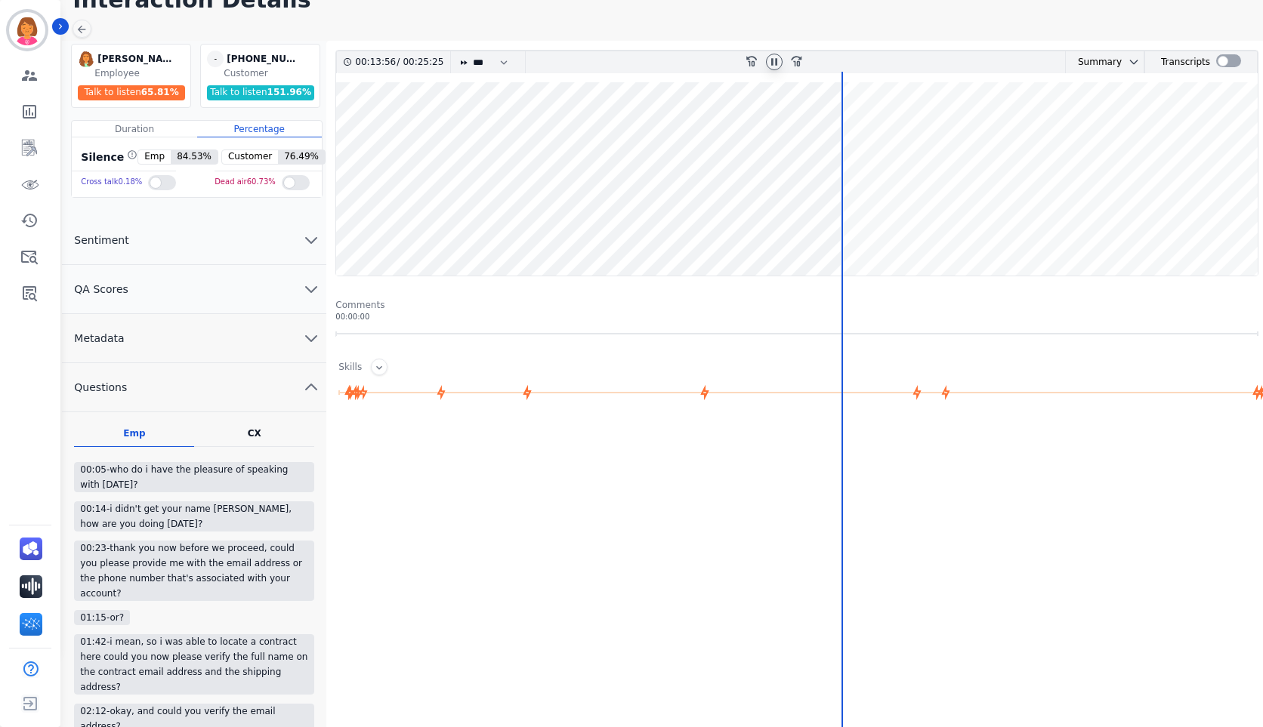
click at [882, 140] on wave at bounding box center [797, 178] width 922 height 193
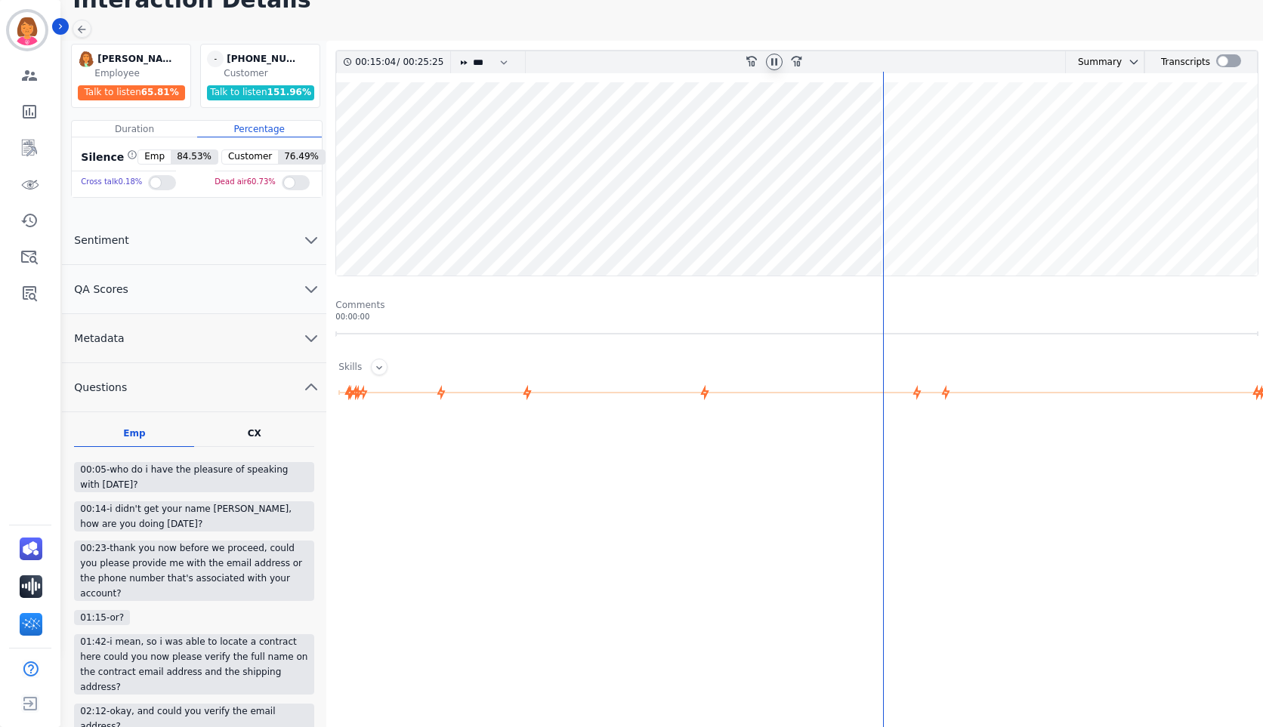
click at [945, 141] on wave at bounding box center [797, 178] width 922 height 193
click at [1030, 129] on wave at bounding box center [797, 178] width 922 height 193
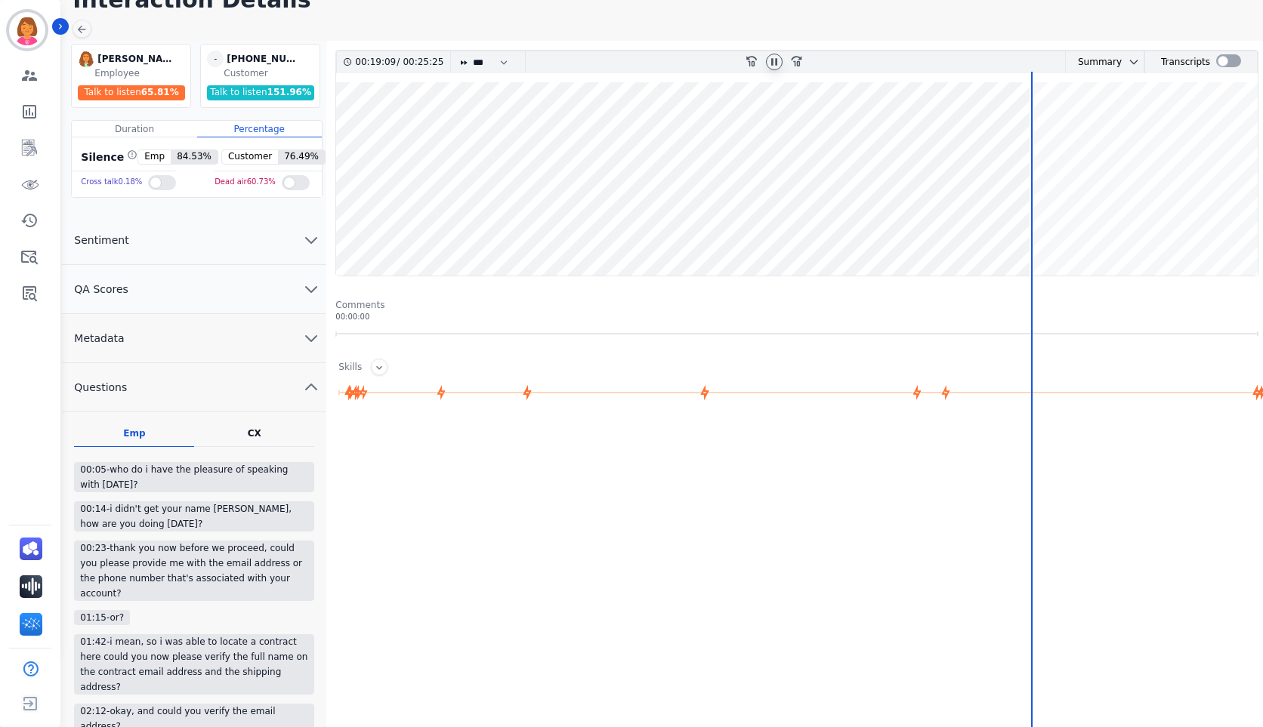
click at [1032, 129] on div "00:19:09 / 00:25:25 * * * **** * *** * **** rewind-10 fast-forward-10 Summary A…" at bounding box center [796, 389] width 923 height 678
click at [1046, 131] on wave at bounding box center [797, 178] width 922 height 193
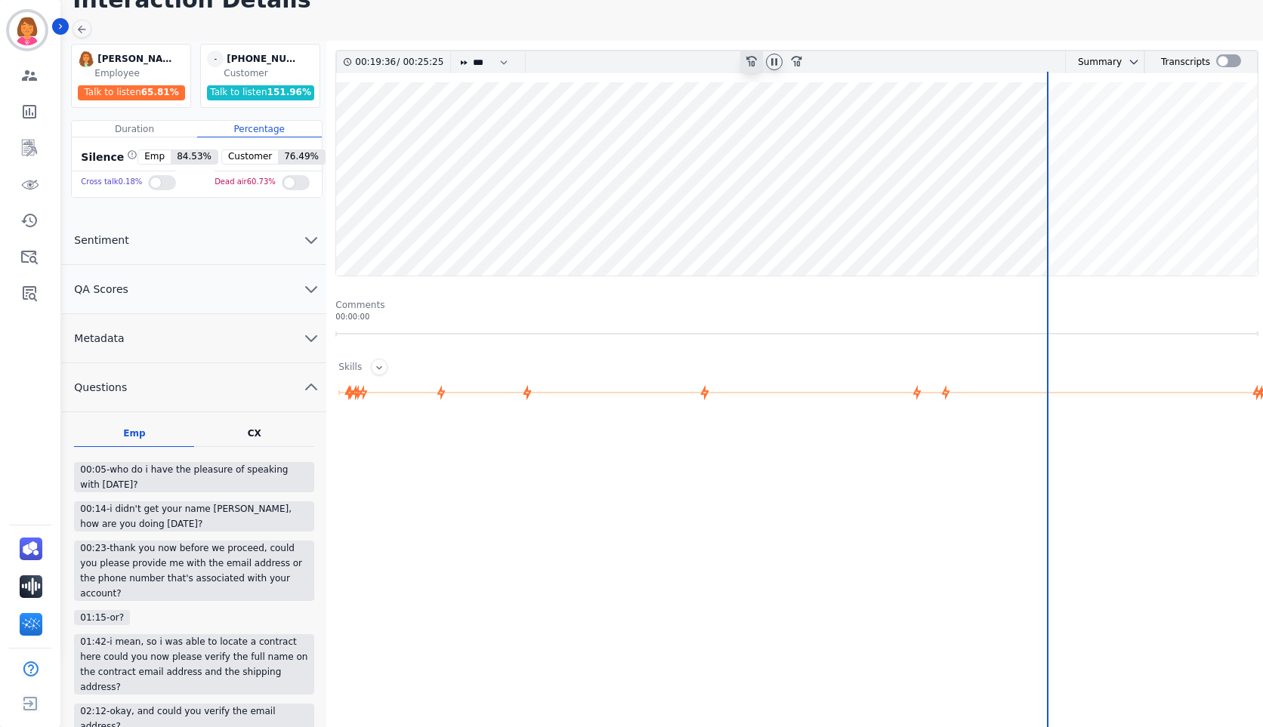
click at [758, 65] on div "rewind-10" at bounding box center [751, 62] width 23 height 22
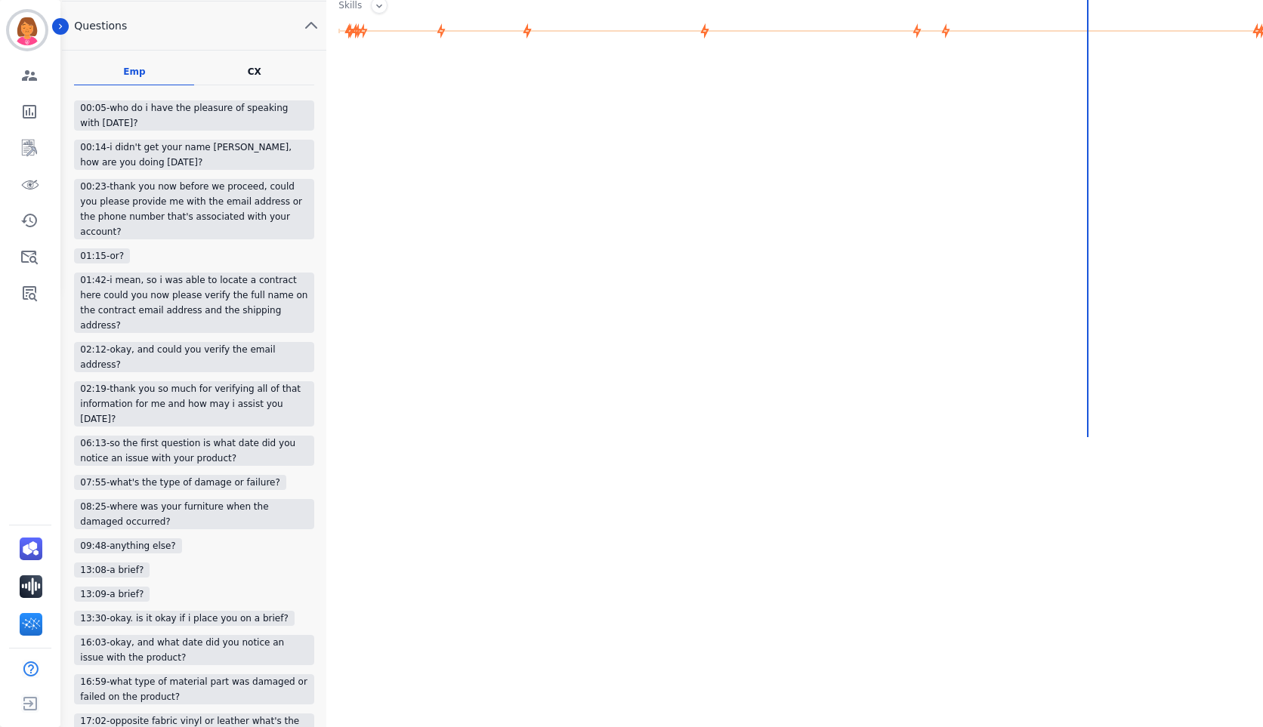
scroll to position [0, 0]
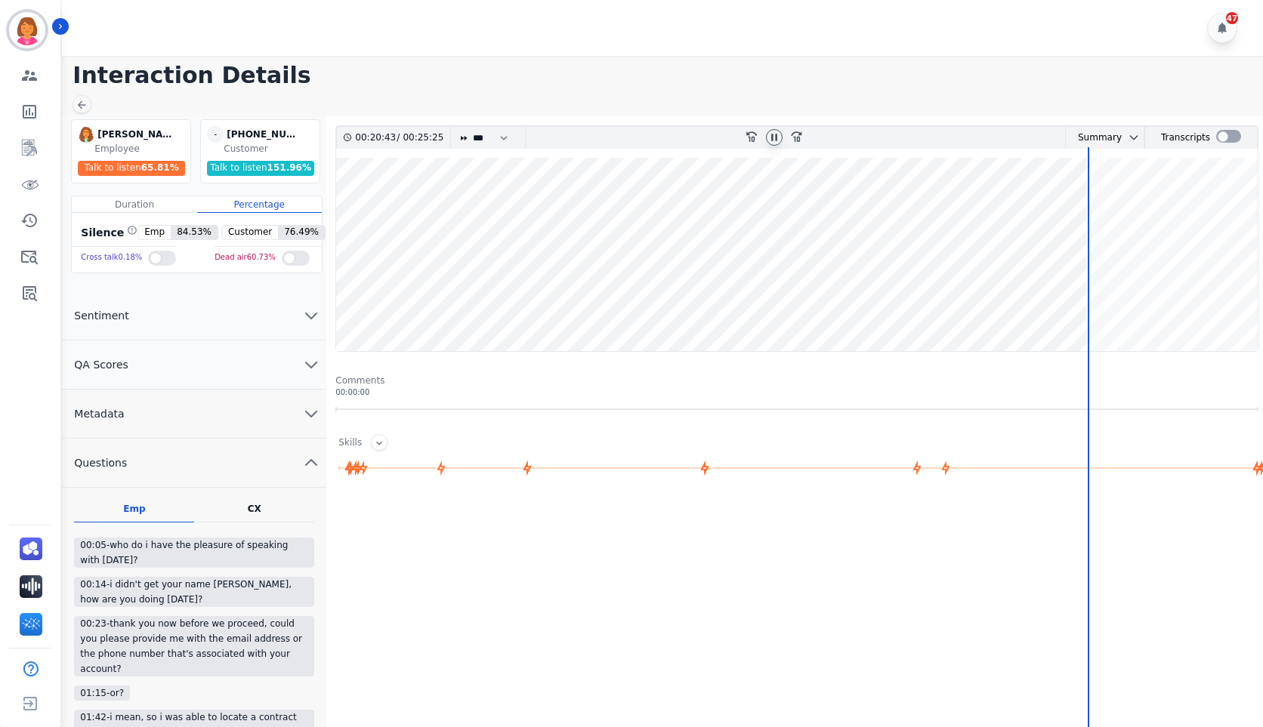
click at [1125, 305] on wave at bounding box center [797, 254] width 922 height 193
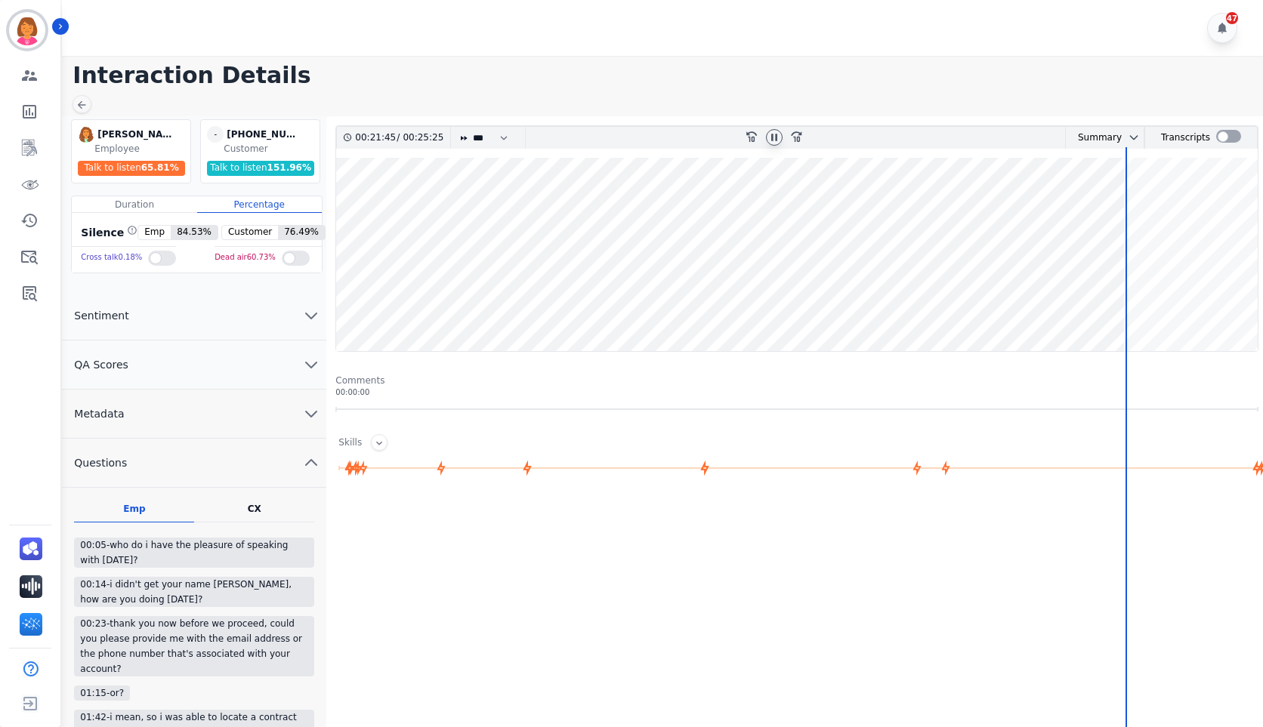
click at [1152, 295] on wave at bounding box center [797, 254] width 922 height 193
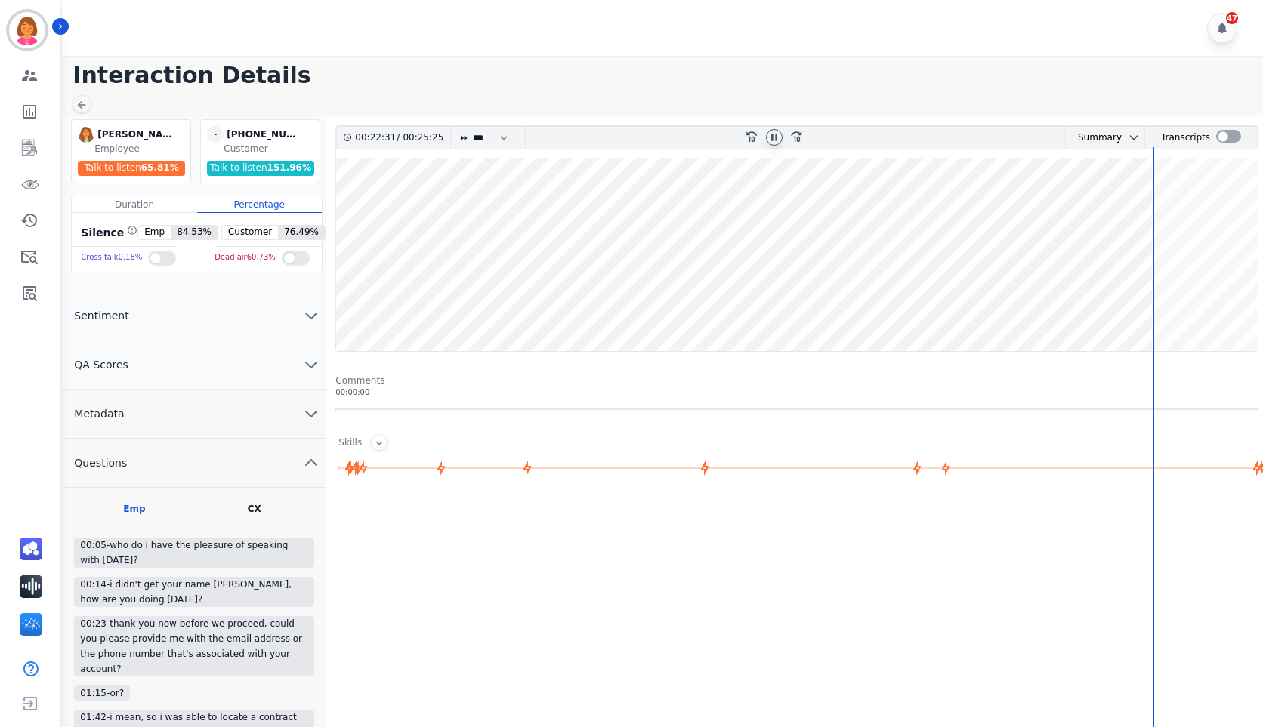
click at [1175, 302] on wave at bounding box center [797, 254] width 922 height 193
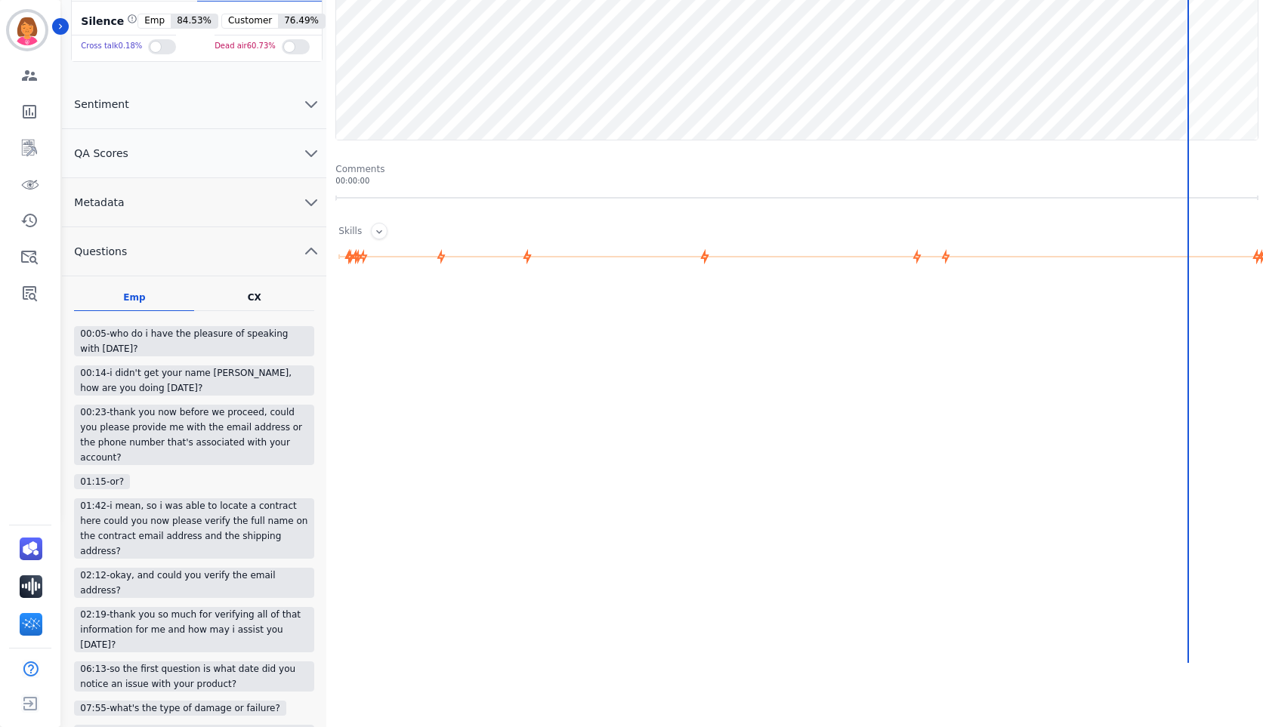
scroll to position [60, 0]
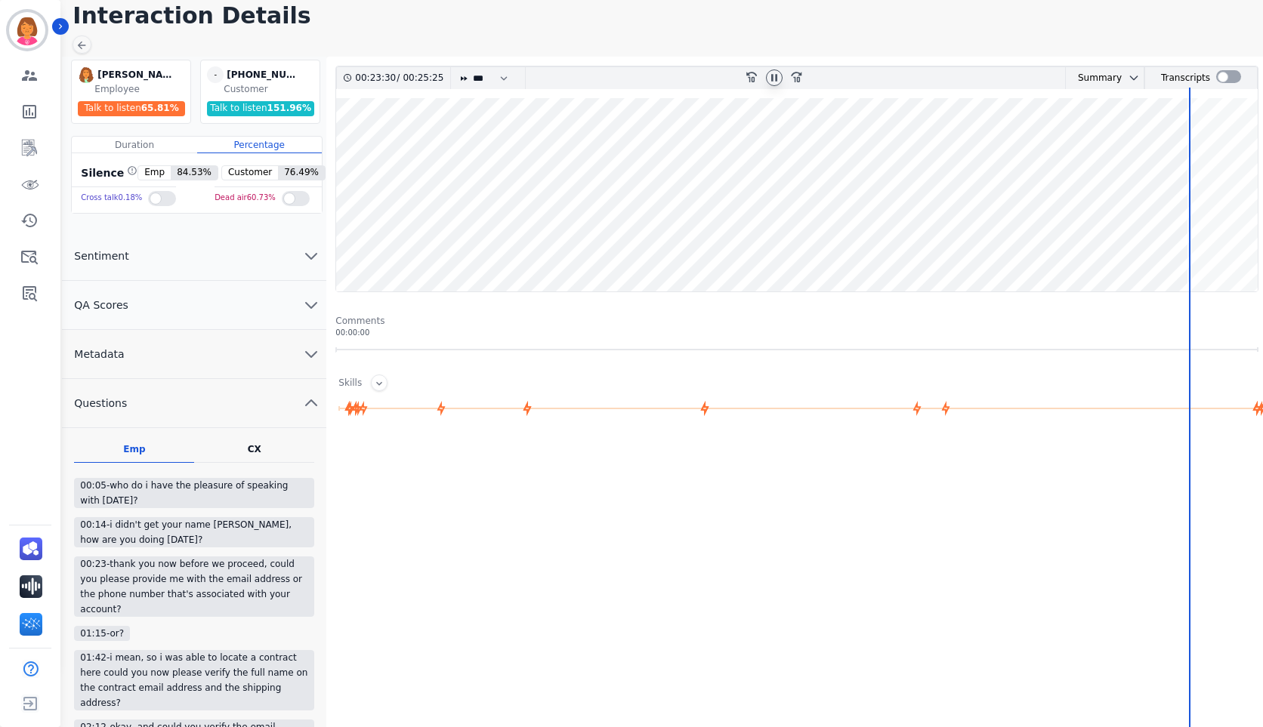
click at [1144, 244] on wave at bounding box center [797, 194] width 922 height 193
click at [800, 74] on icon at bounding box center [796, 78] width 11 height 11
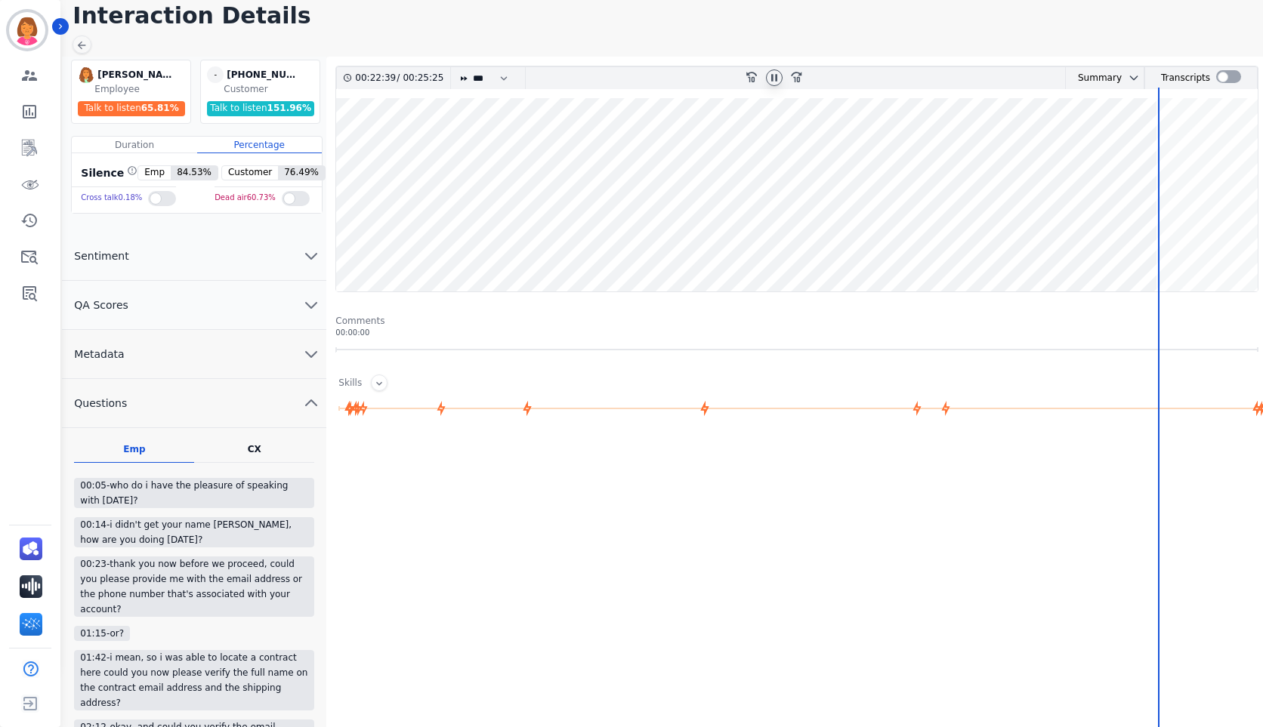
click at [1188, 243] on wave at bounding box center [797, 194] width 922 height 193
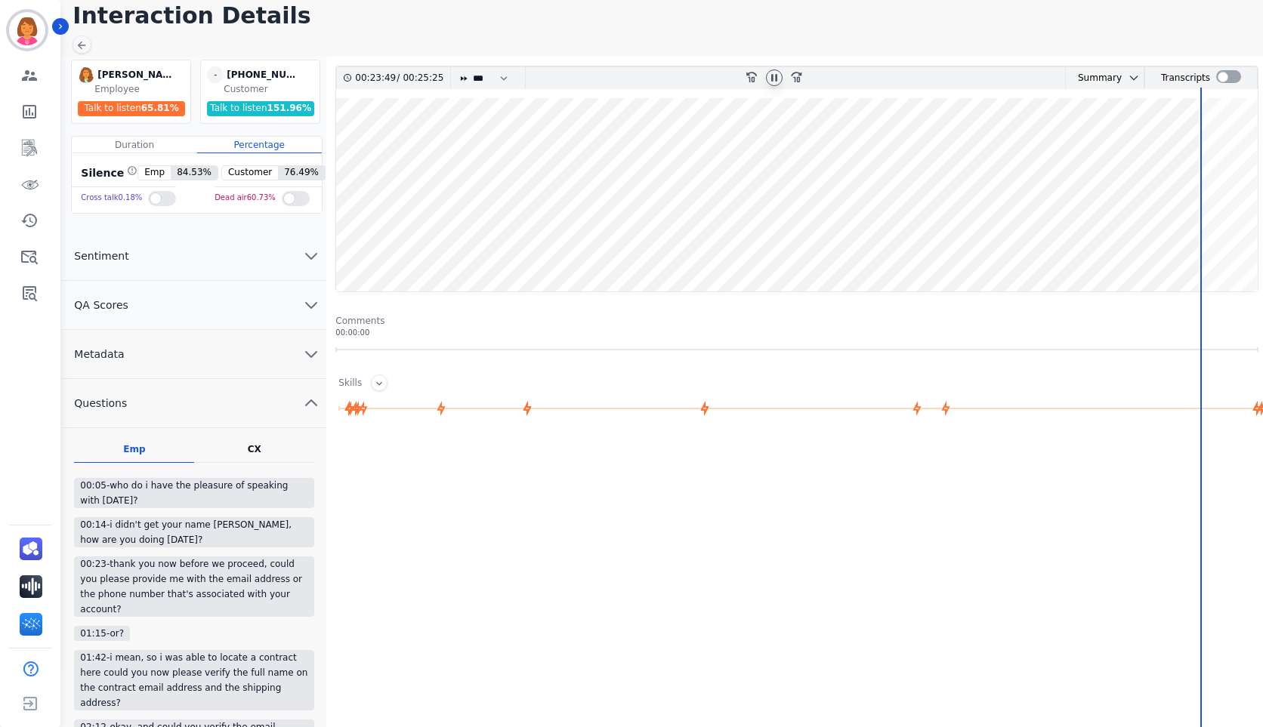
click at [778, 78] on icon at bounding box center [774, 78] width 12 height 12
click at [746, 245] on wave at bounding box center [797, 194] width 922 height 193
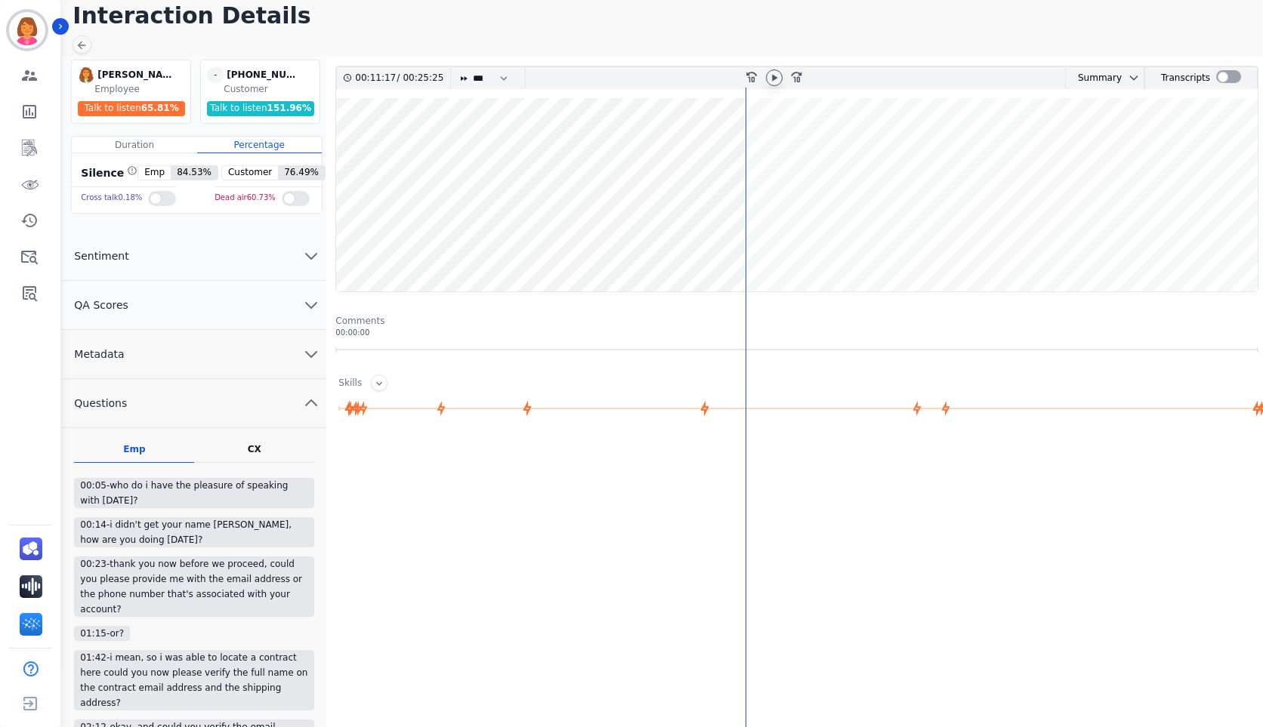
click at [777, 246] on wave at bounding box center [797, 194] width 922 height 193
click at [807, 243] on wave at bounding box center [797, 194] width 922 height 193
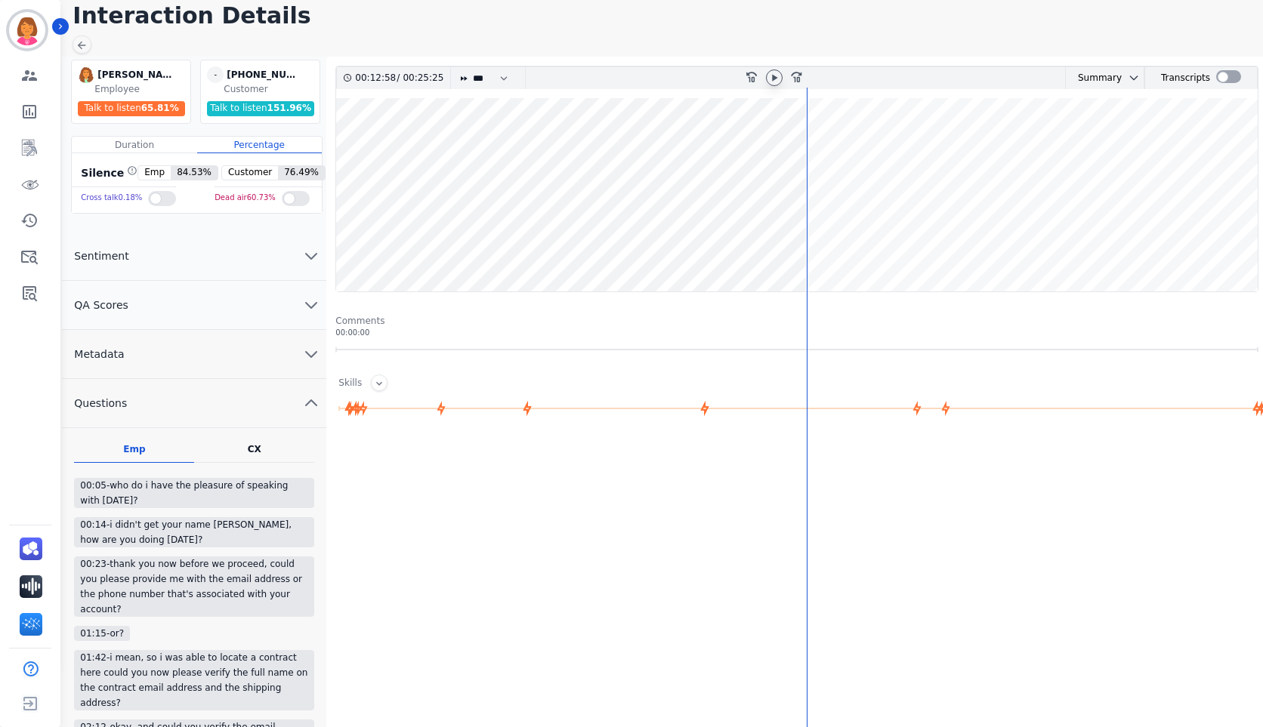
click at [844, 238] on wave at bounding box center [797, 194] width 922 height 193
click at [915, 241] on wave at bounding box center [797, 194] width 922 height 193
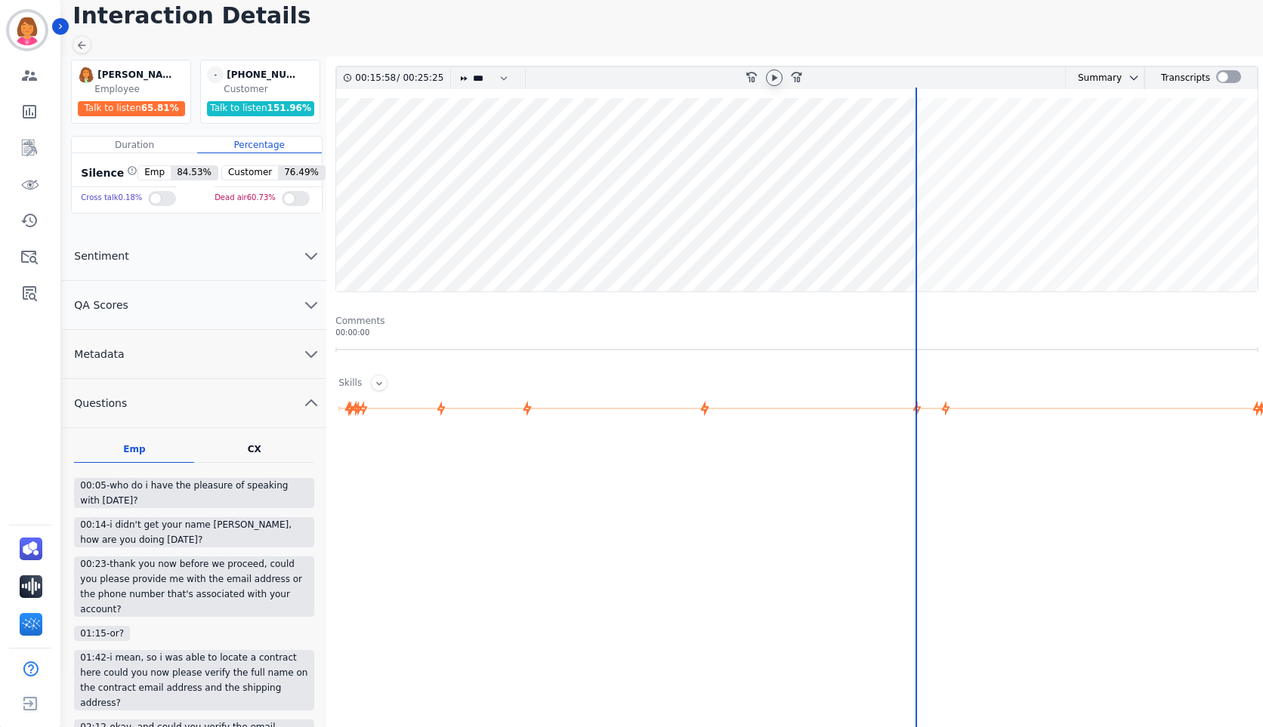
click at [934, 242] on wave at bounding box center [797, 194] width 922 height 193
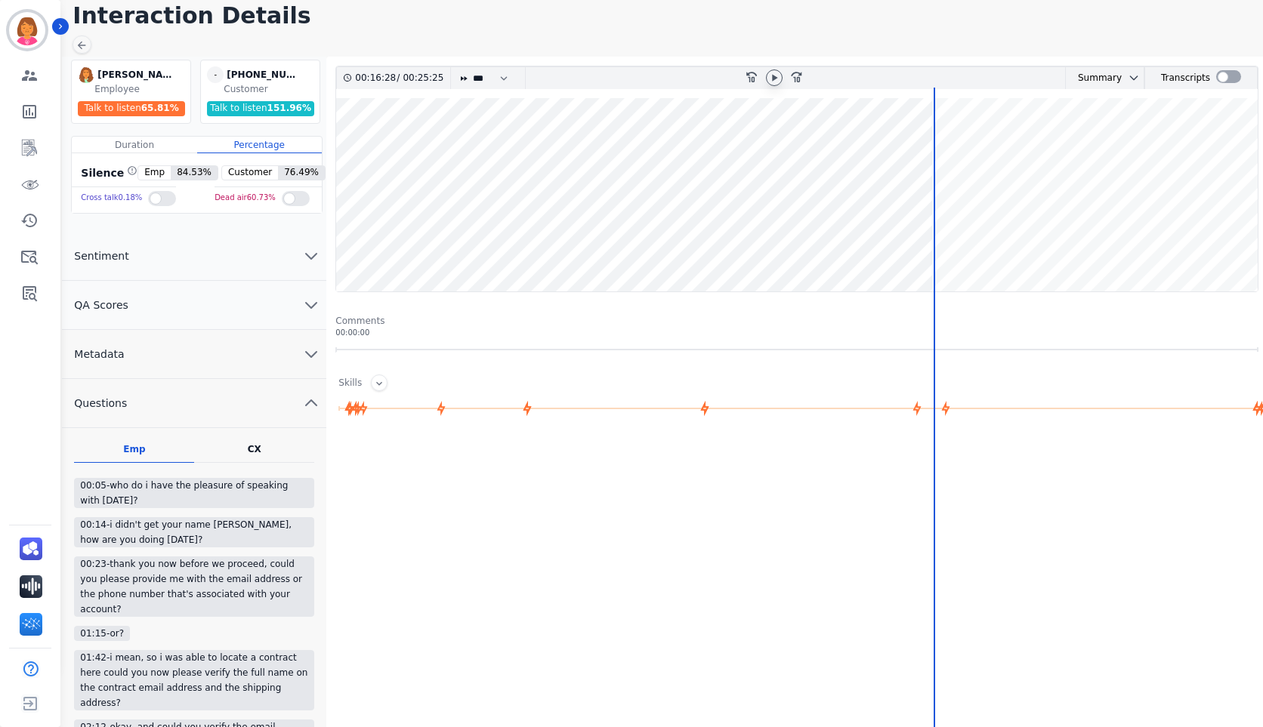
click at [927, 245] on wave at bounding box center [797, 194] width 922 height 193
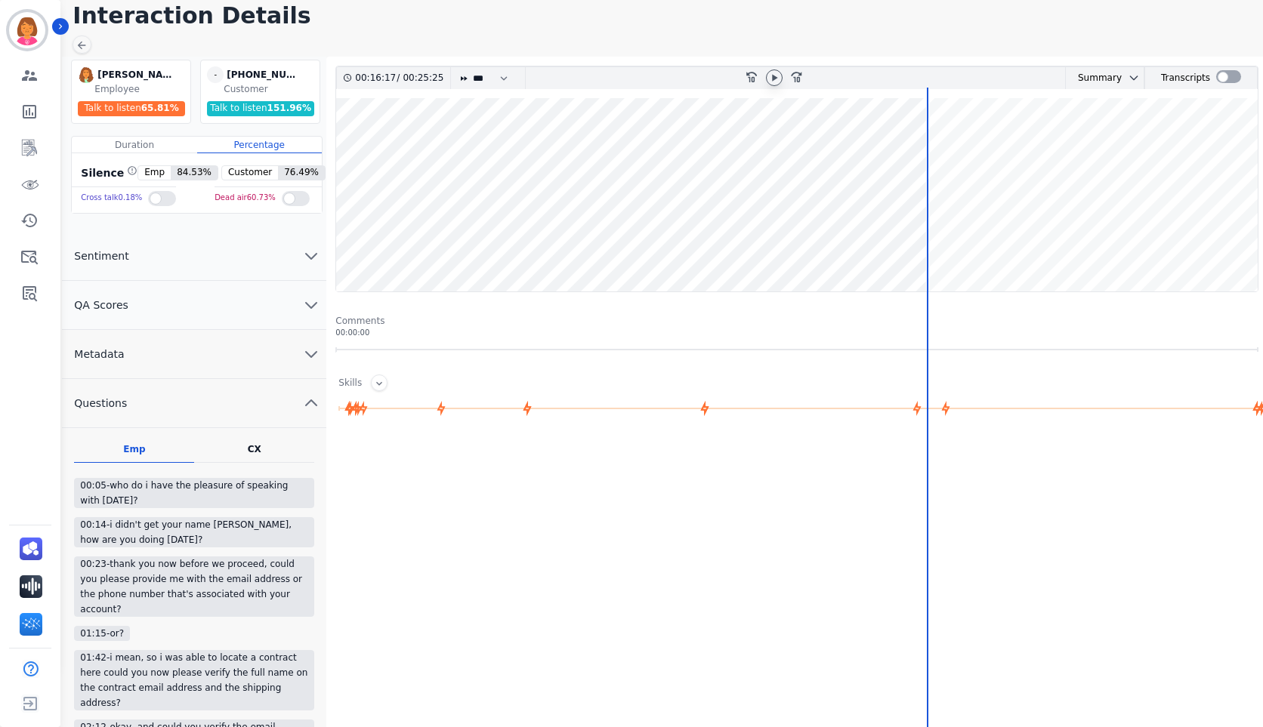
click at [921, 245] on wave at bounding box center [797, 194] width 922 height 193
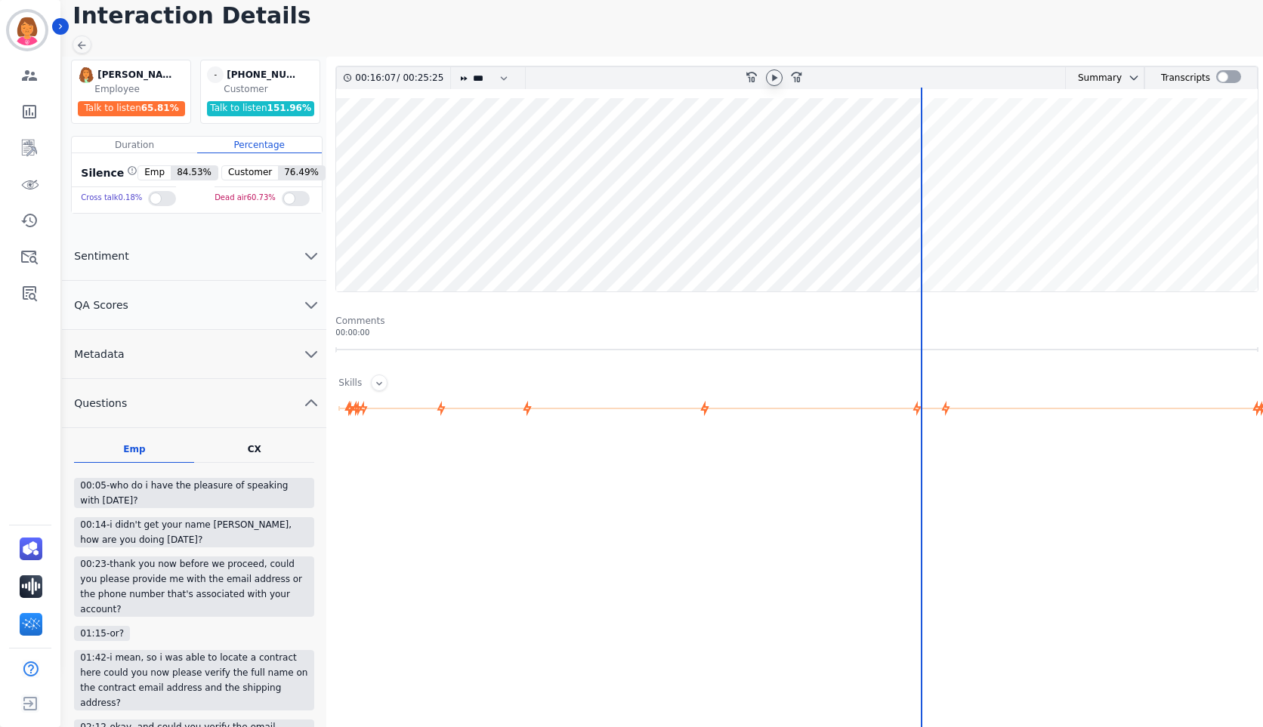
click at [914, 243] on wave at bounding box center [797, 194] width 922 height 193
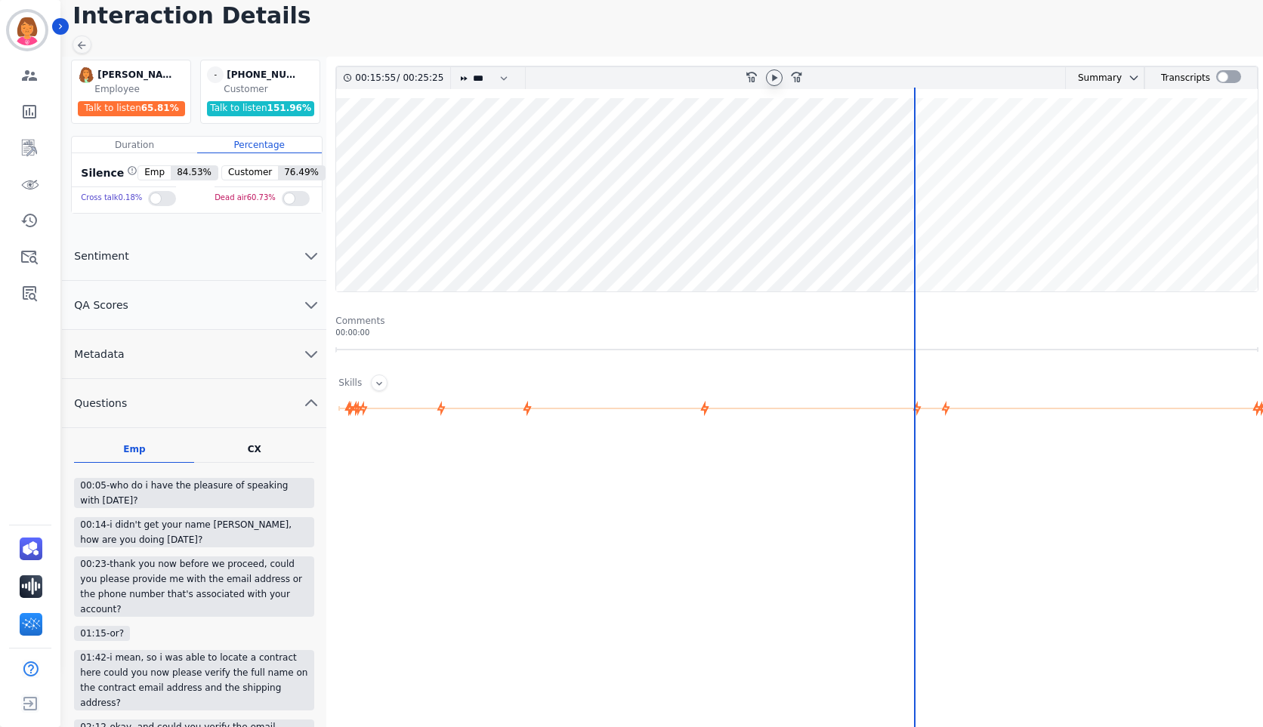
click at [773, 82] on icon at bounding box center [774, 78] width 12 height 12
click at [778, 76] on icon at bounding box center [774, 78] width 12 height 12
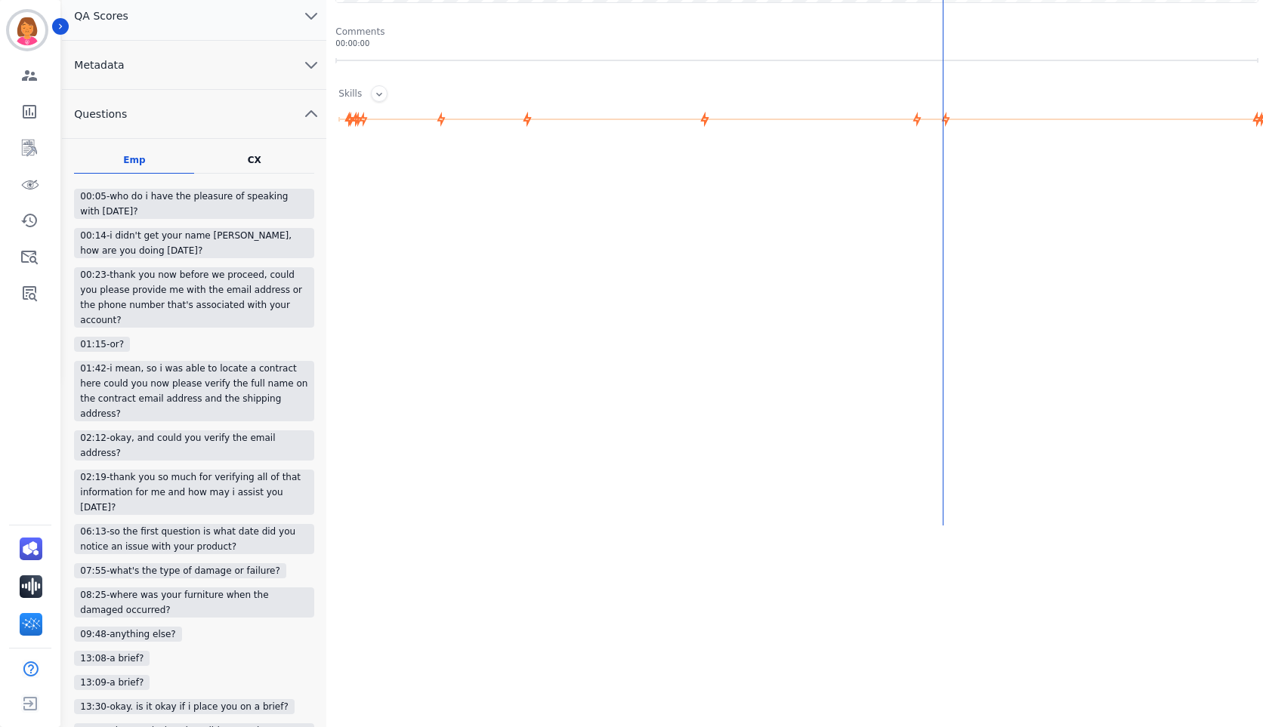
scroll to position [211, 0]
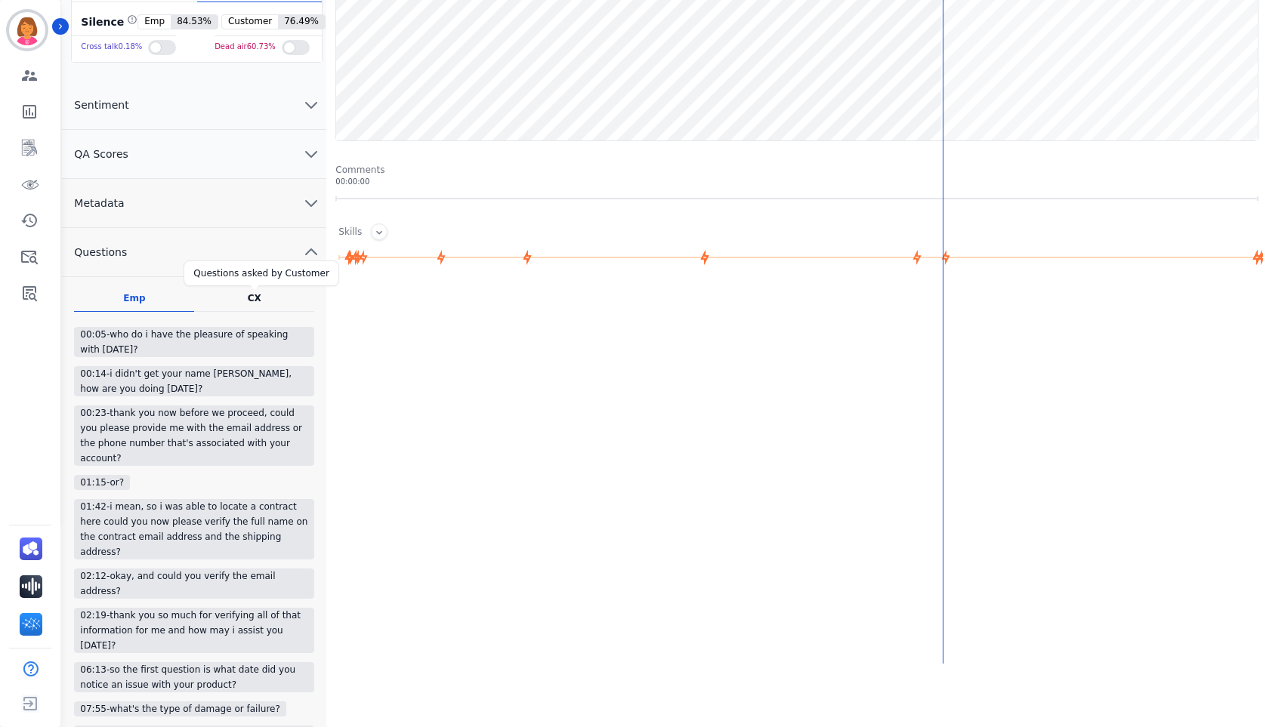
click at [249, 304] on div "CX" at bounding box center [255, 298] width 14 height 12
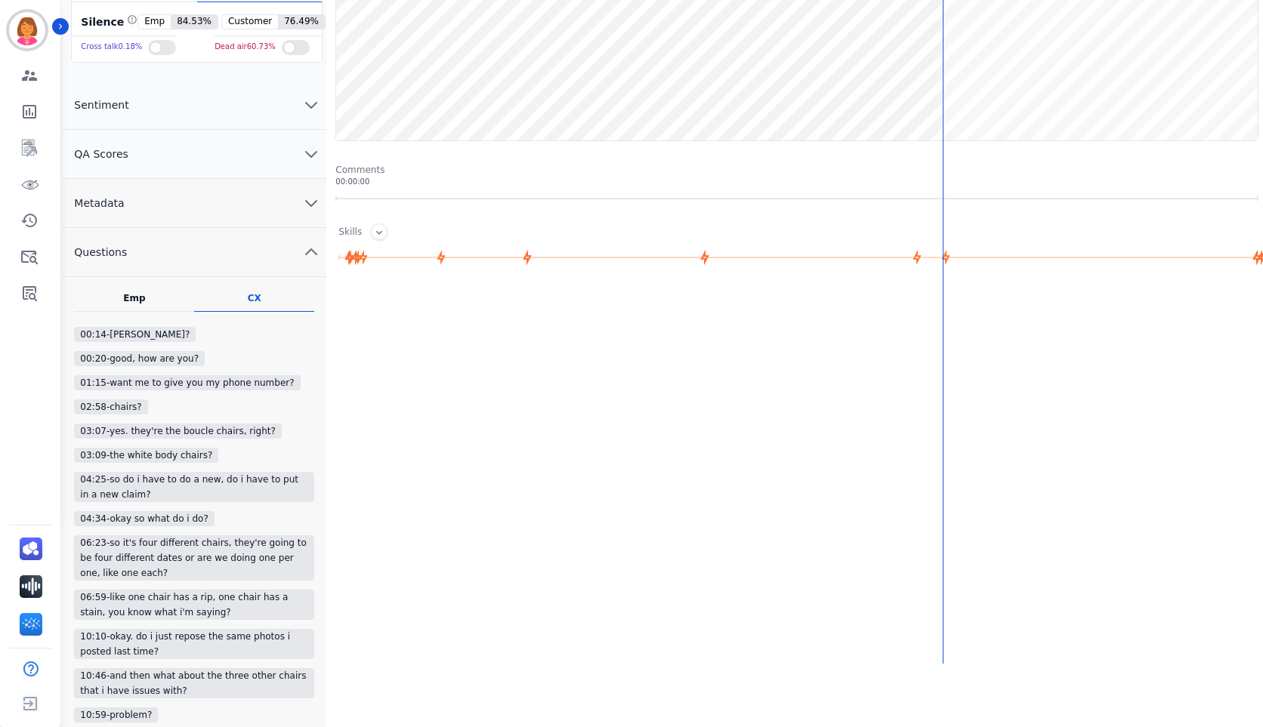
click at [147, 301] on div "Emp Questions asked by Employee" at bounding box center [134, 302] width 120 height 20
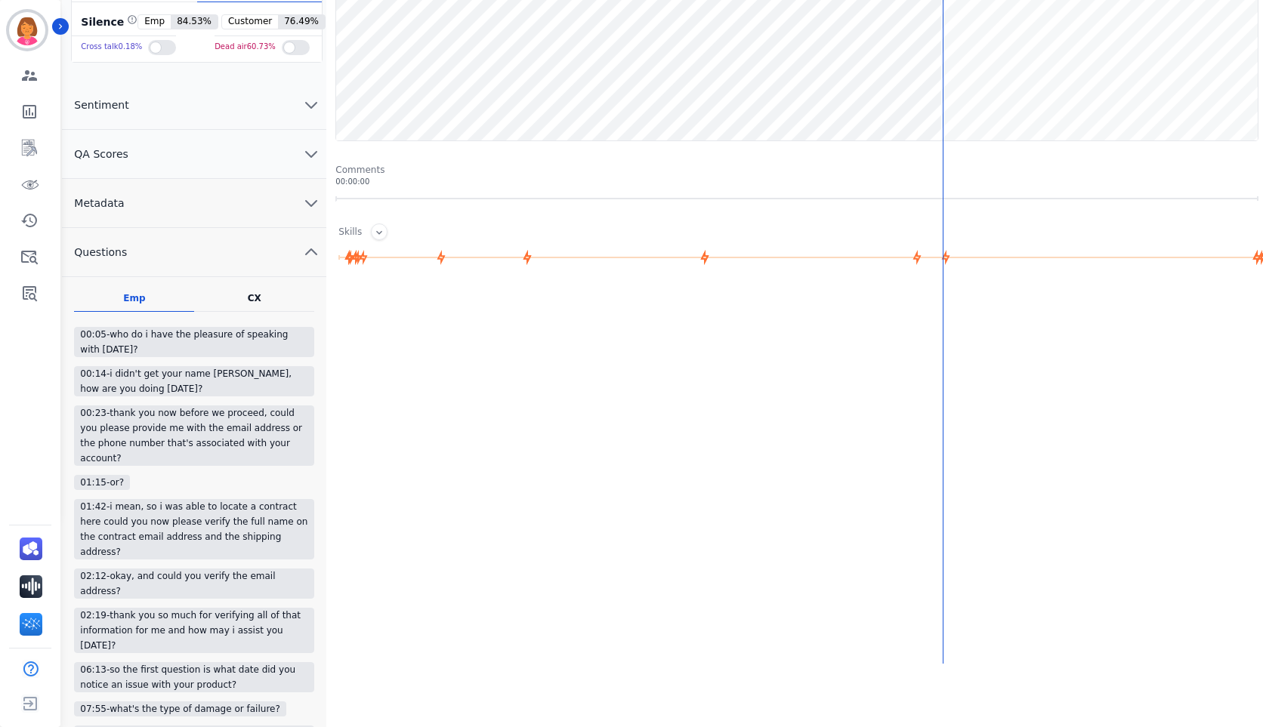
click at [222, 292] on div "CX Questions asked by Customer" at bounding box center [254, 302] width 120 height 20
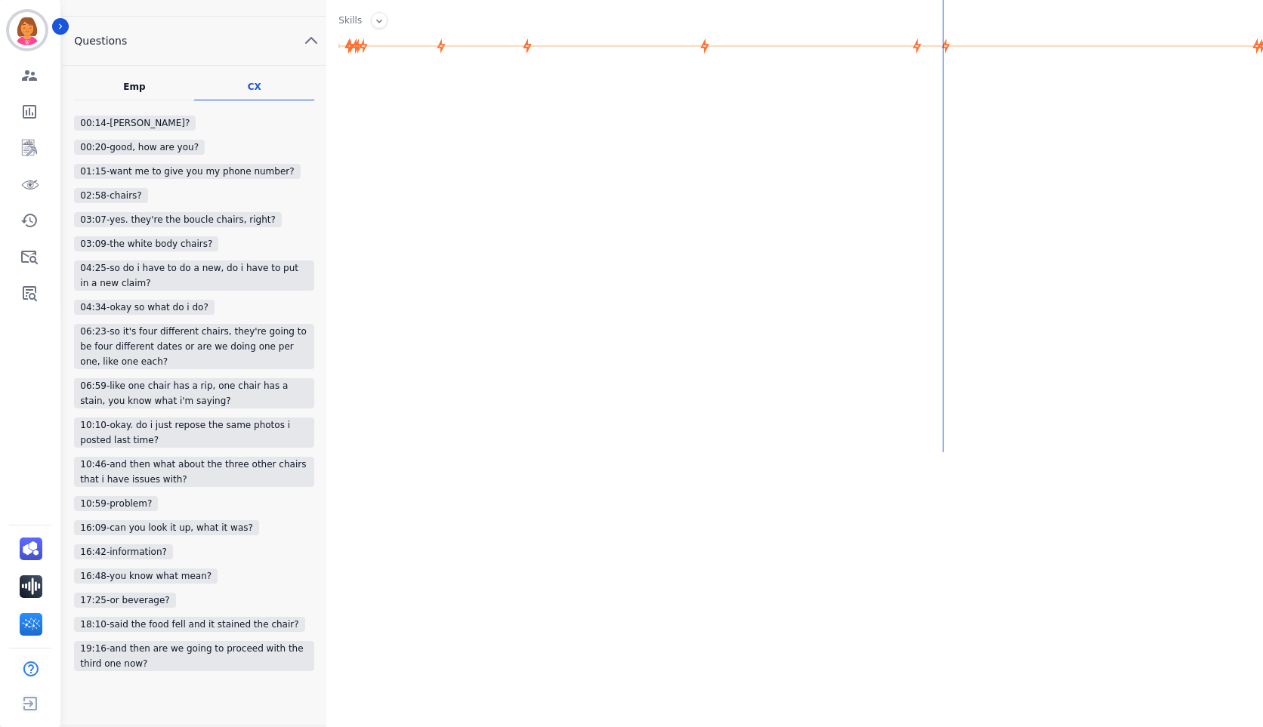
scroll to position [0, 0]
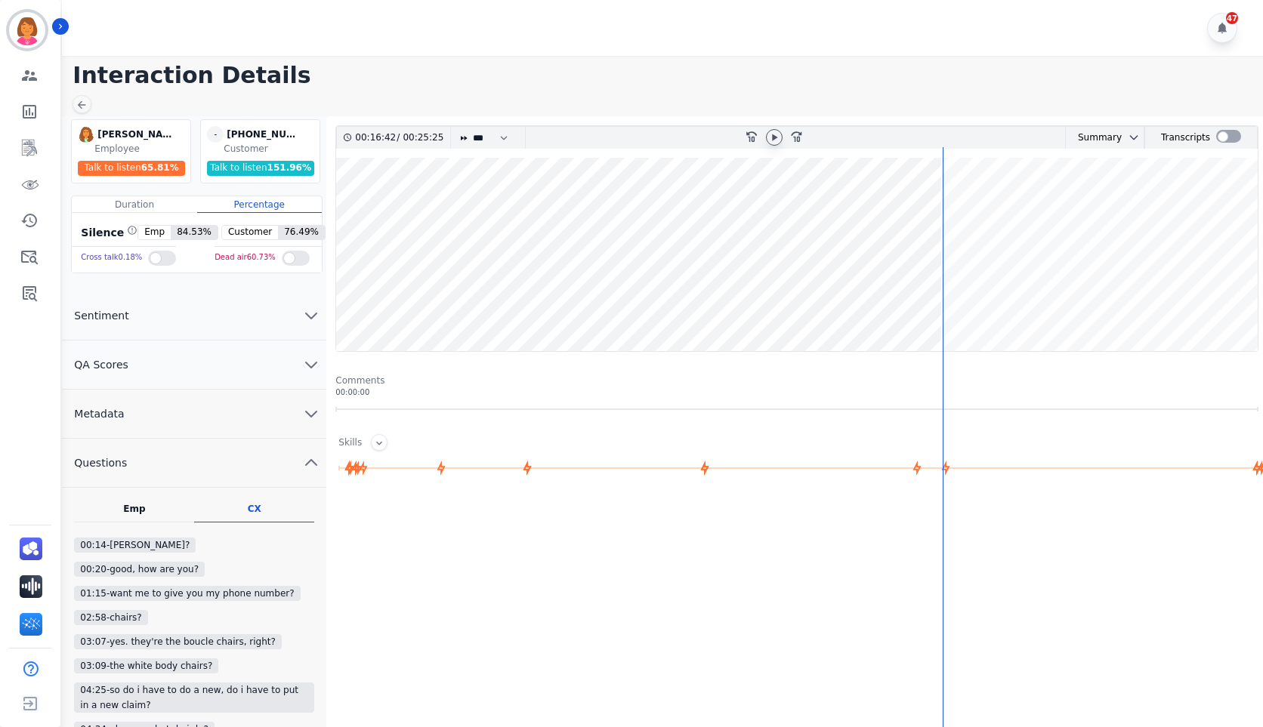
click at [291, 408] on button "Metadata" at bounding box center [194, 414] width 264 height 49
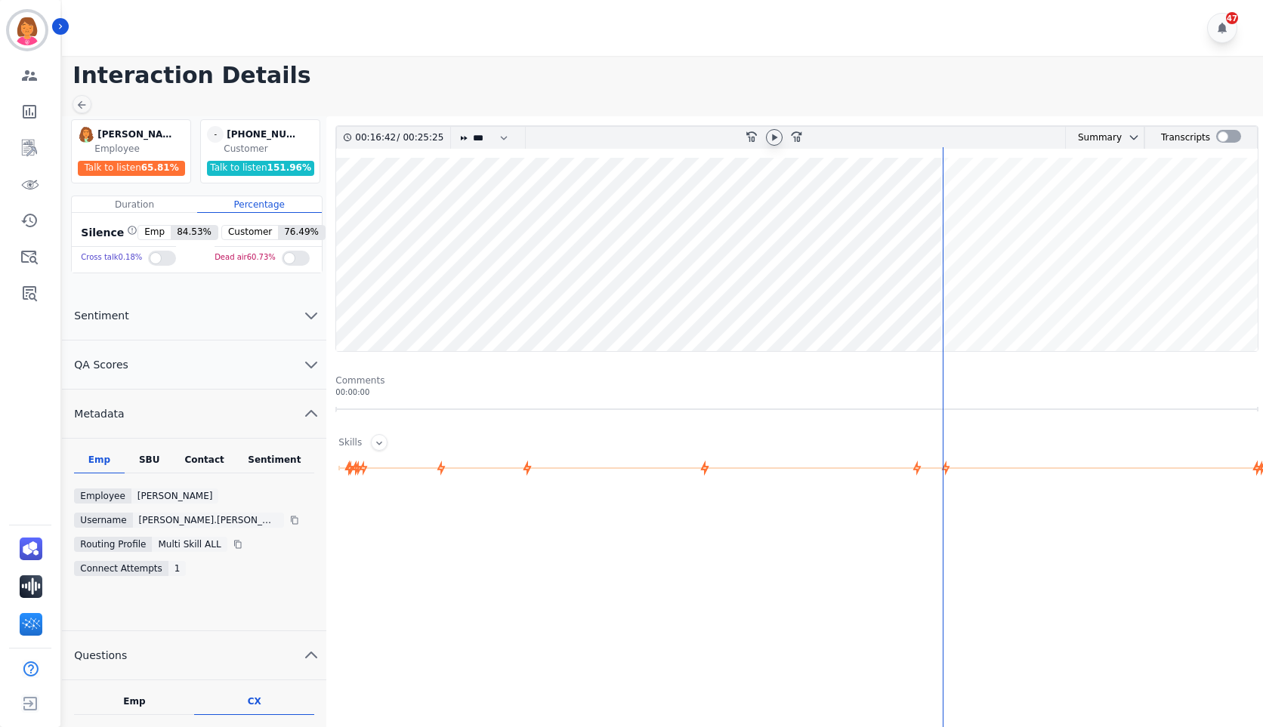
click at [193, 468] on div "Contact" at bounding box center [204, 464] width 60 height 20
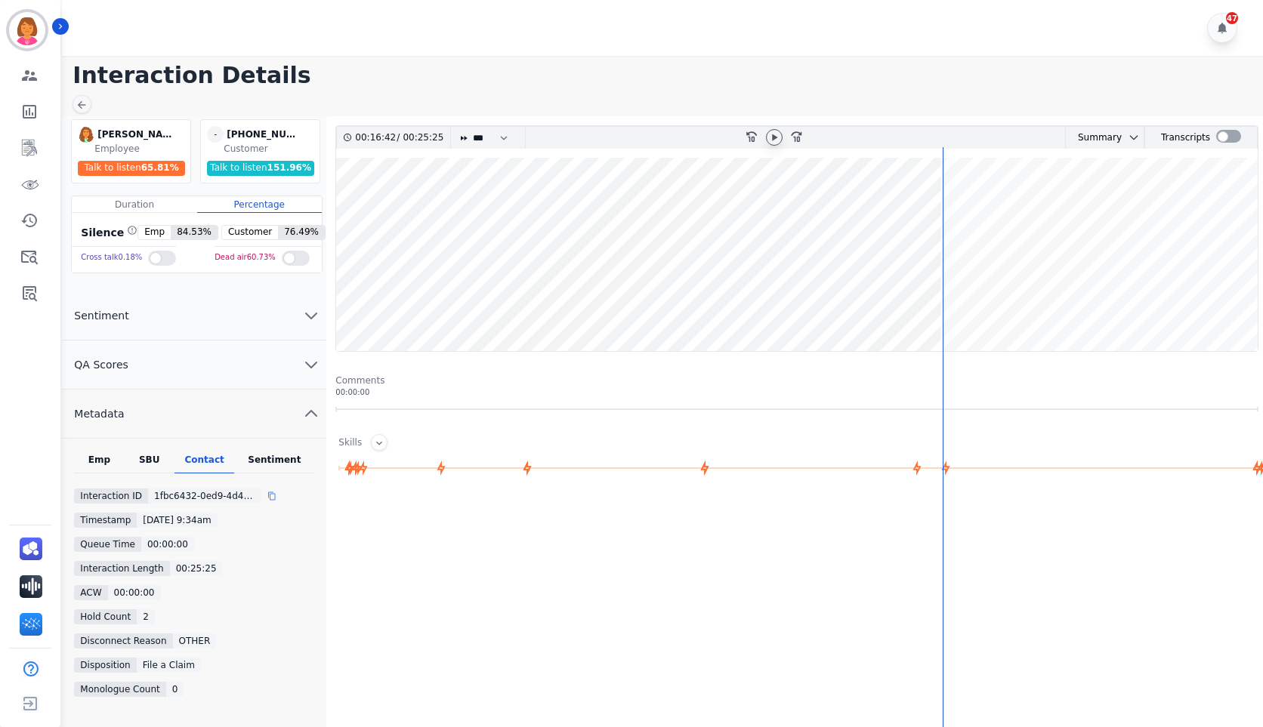
click at [267, 502] on div at bounding box center [277, 496] width 21 height 15
